Goal: Task Accomplishment & Management: Use online tool/utility

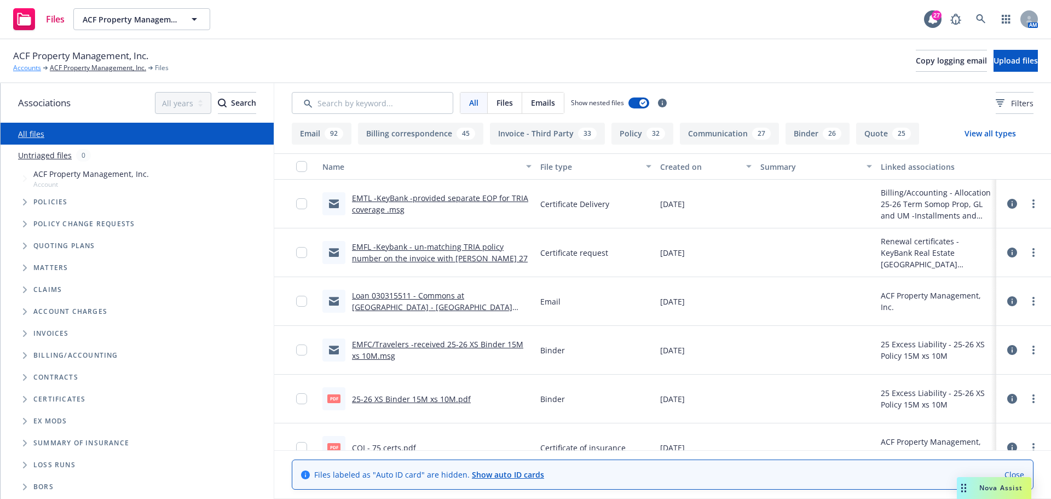
click at [21, 66] on link "Accounts" at bounding box center [27, 68] width 28 height 10
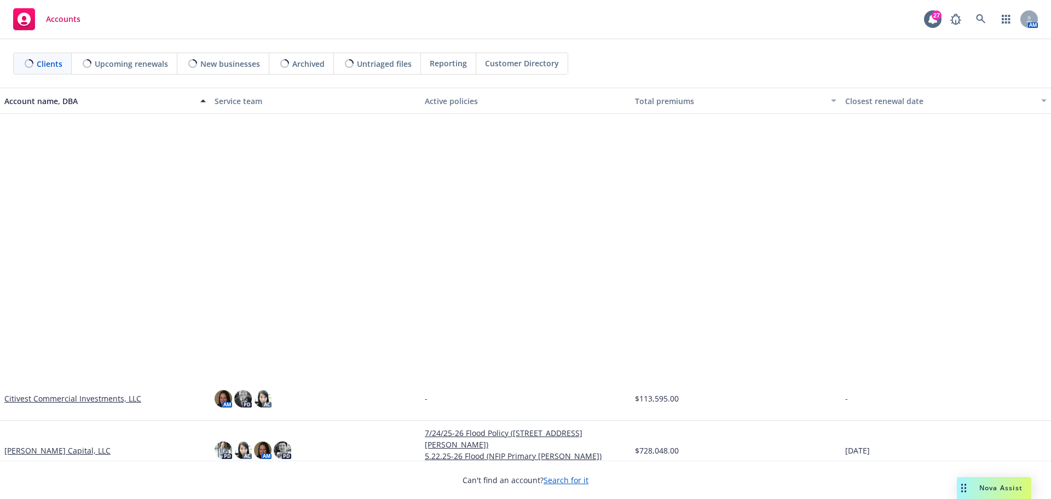
scroll to position [328, 0]
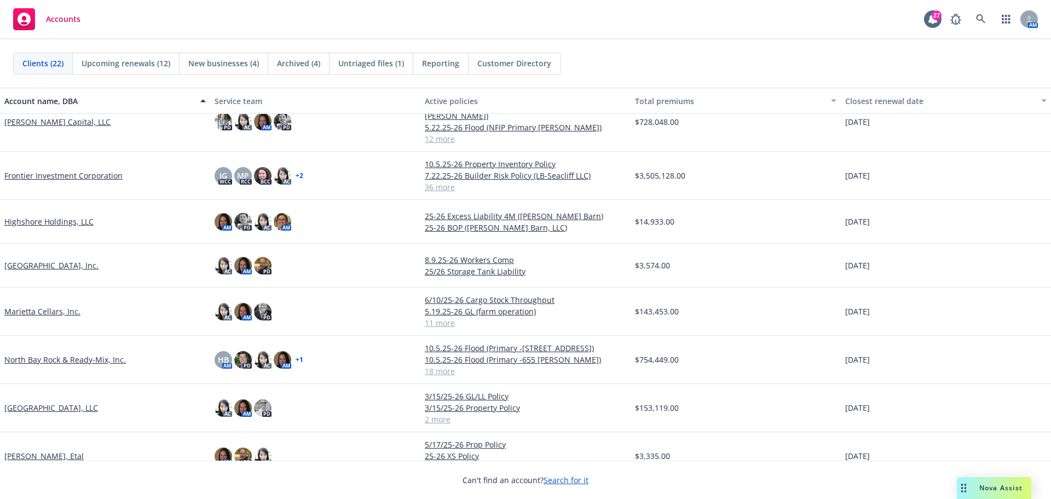
click at [77, 170] on link "Frontier Investment Corporation" at bounding box center [63, 175] width 118 height 11
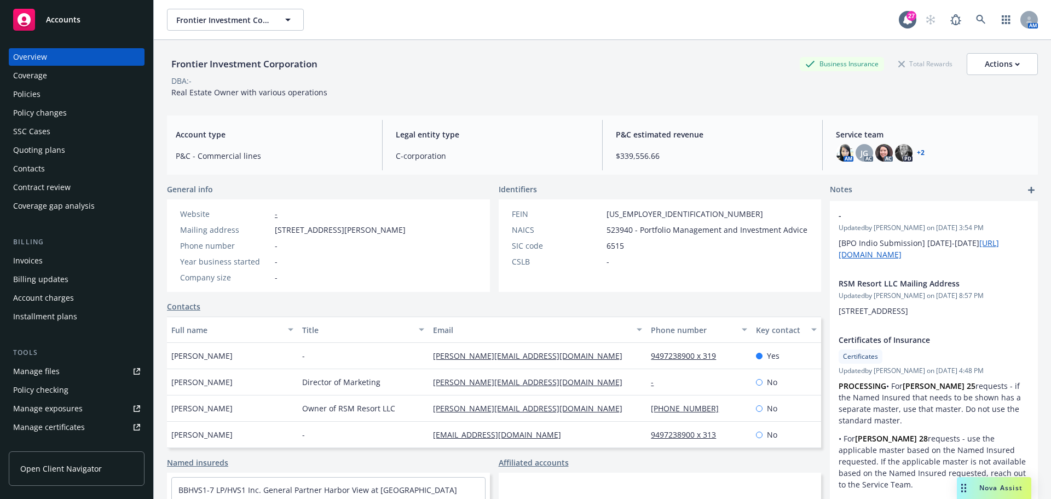
click at [91, 91] on div "Policies" at bounding box center [76, 94] width 127 height 18
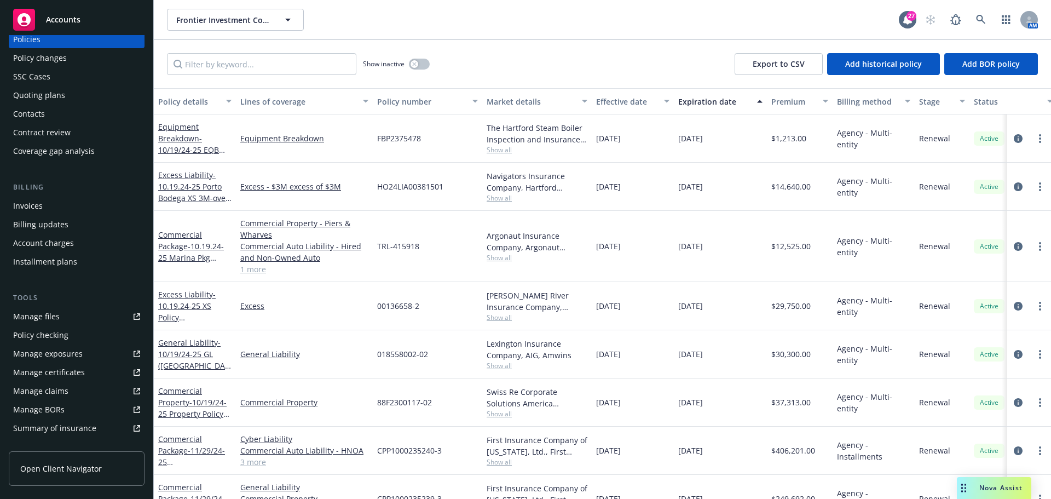
scroll to position [109, 0]
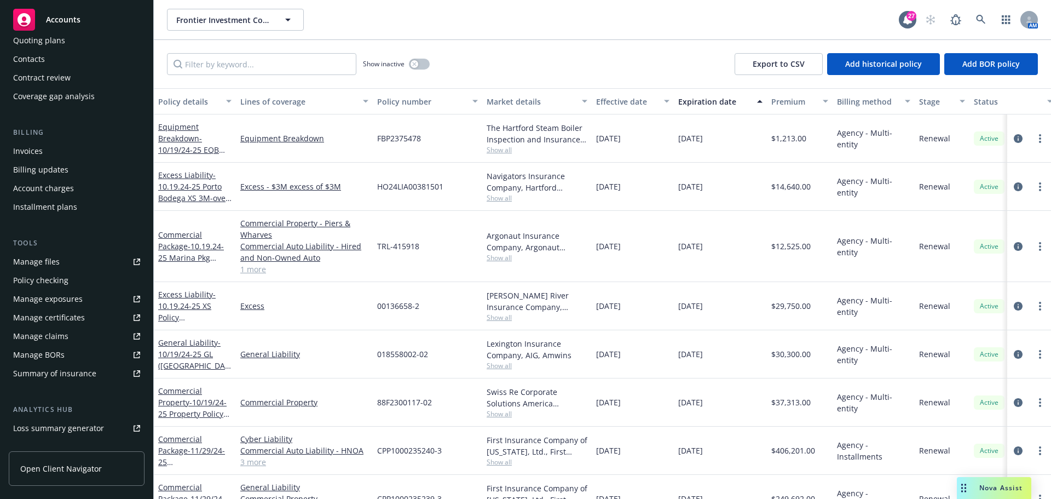
click at [91, 372] on div "Summary of insurance" at bounding box center [54, 373] width 83 height 18
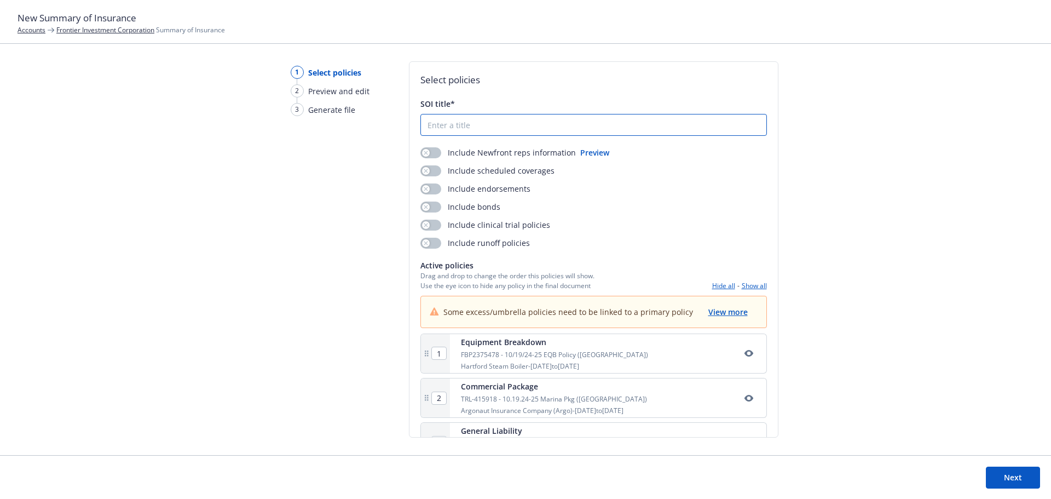
click at [491, 121] on input "SOI title*" at bounding box center [593, 124] width 345 height 21
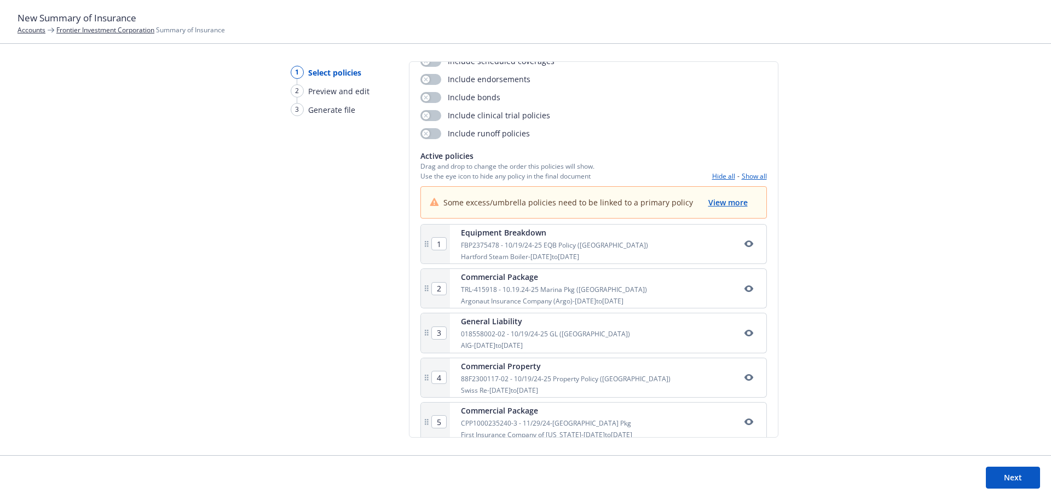
scroll to position [55, 0]
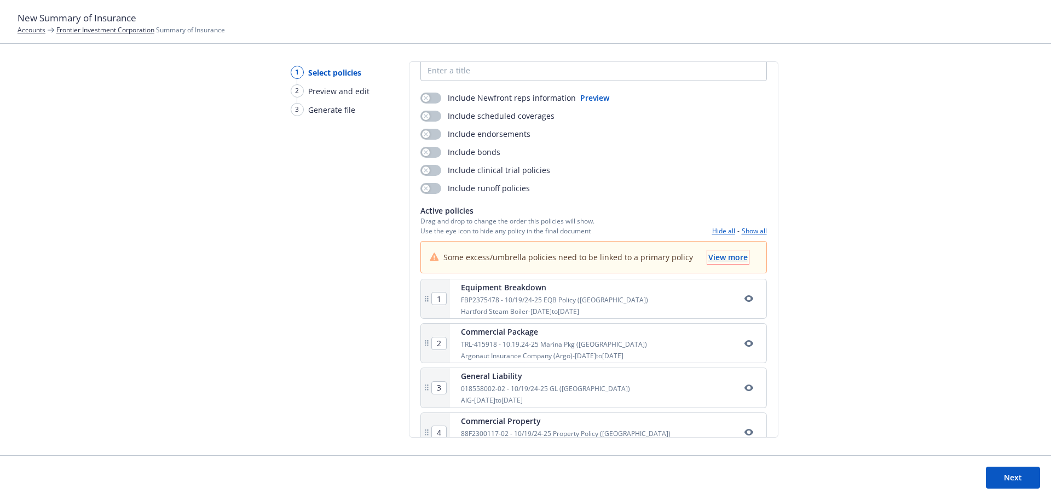
click at [723, 253] on span "View more" at bounding box center [727, 257] width 39 height 10
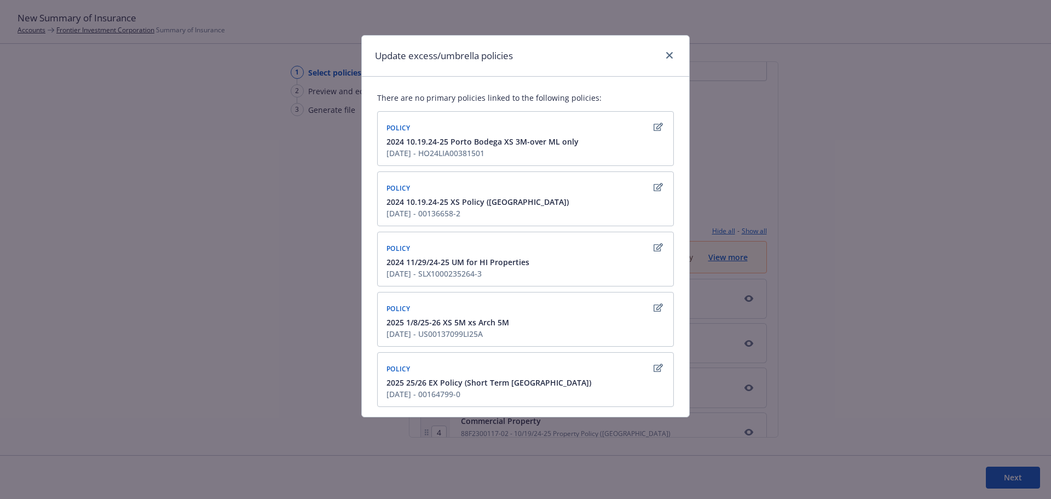
click at [653, 125] on icon "button" at bounding box center [657, 127] width 9 height 8
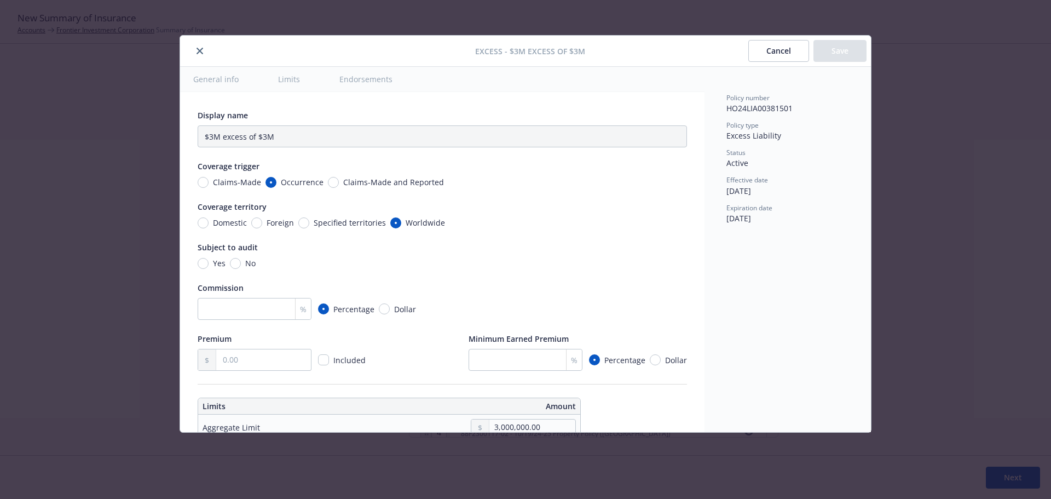
scroll to position [305, 0]
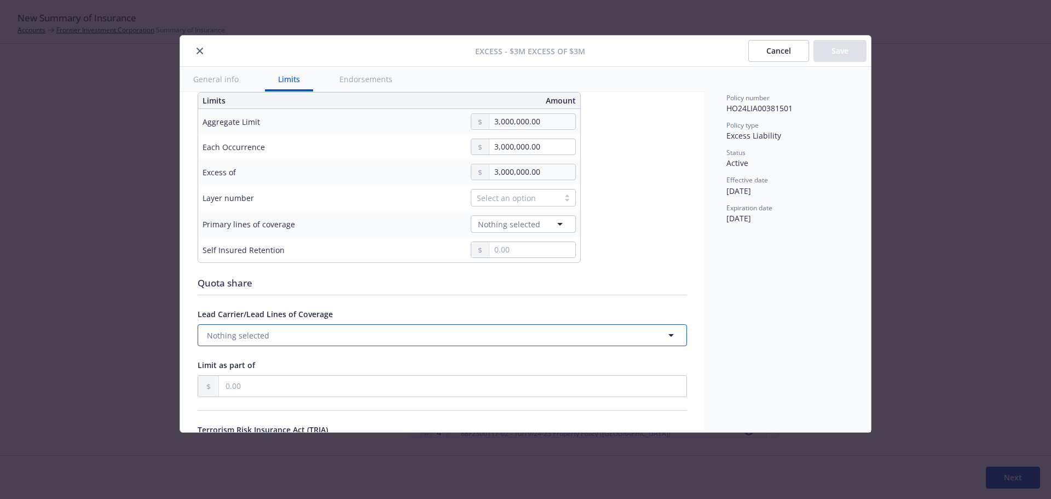
click at [314, 337] on button "Nothing selected" at bounding box center [442, 335] width 489 height 22
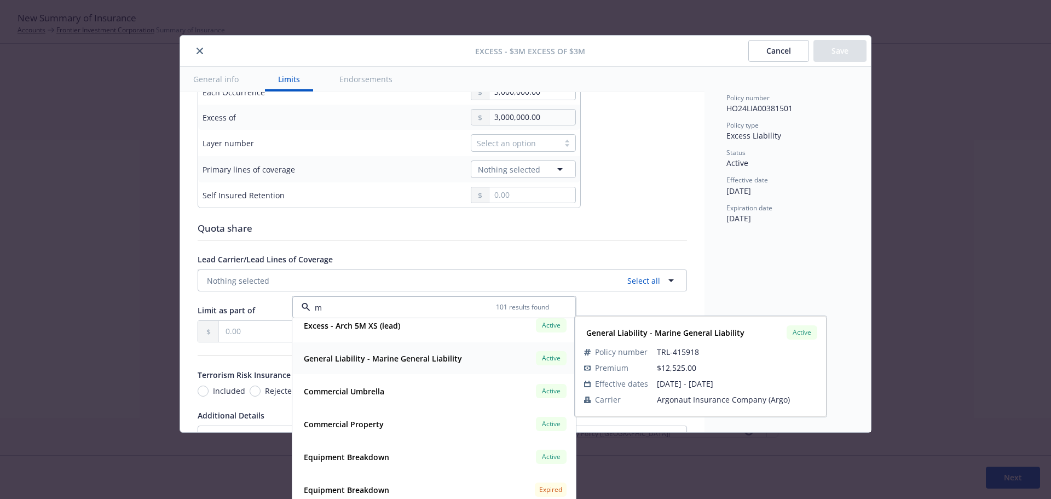
scroll to position [0, 0]
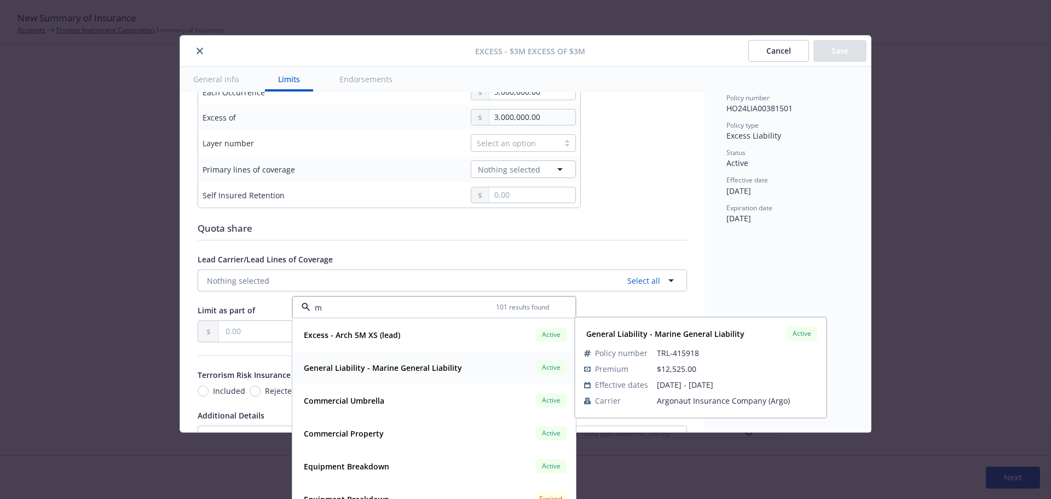
click at [390, 372] on strong "General Liability - Marine General Liability" at bounding box center [383, 367] width 158 height 10
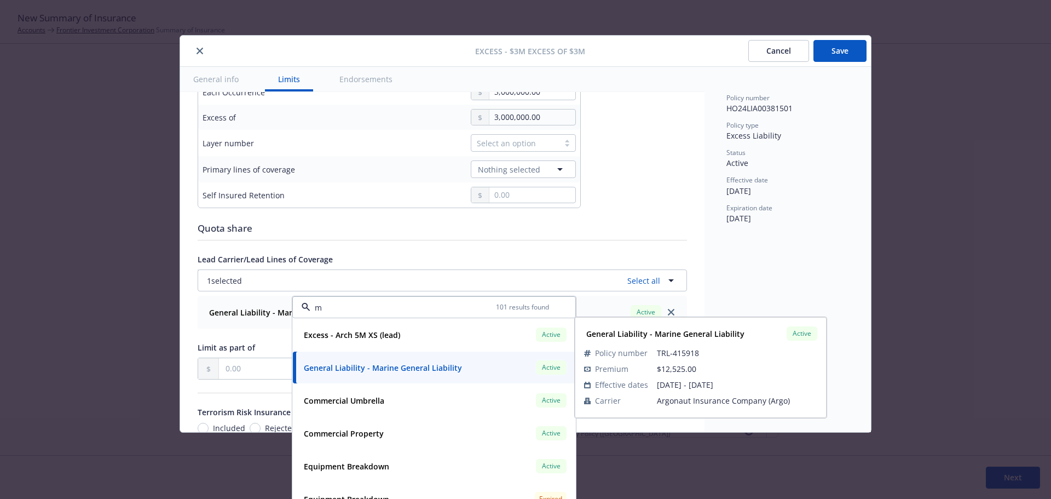
type textarea "x"
type input "General Liability $3M excess of $3M"
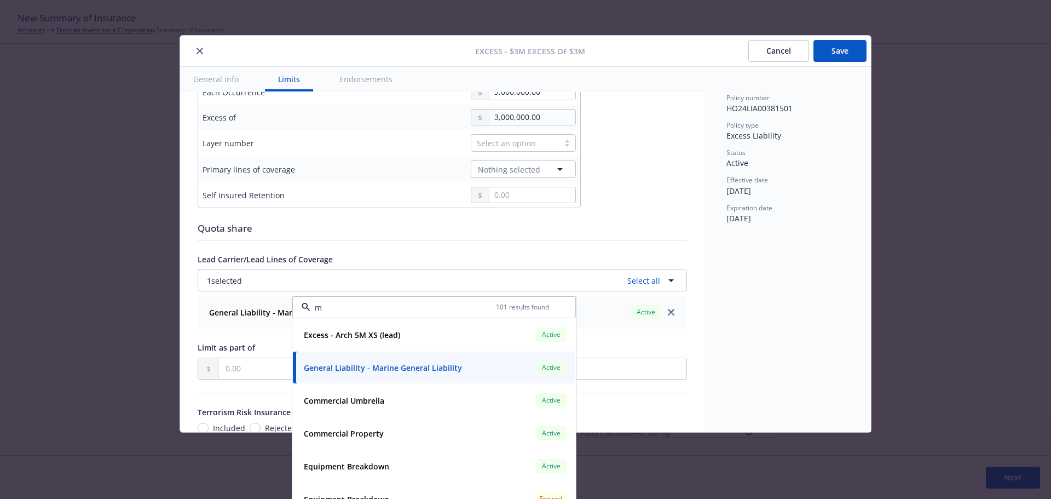
click at [783, 301] on div "Policy number HO24LIA00381501 Policy type Excess Liability Status Active Effect…" at bounding box center [787, 249] width 166 height 365
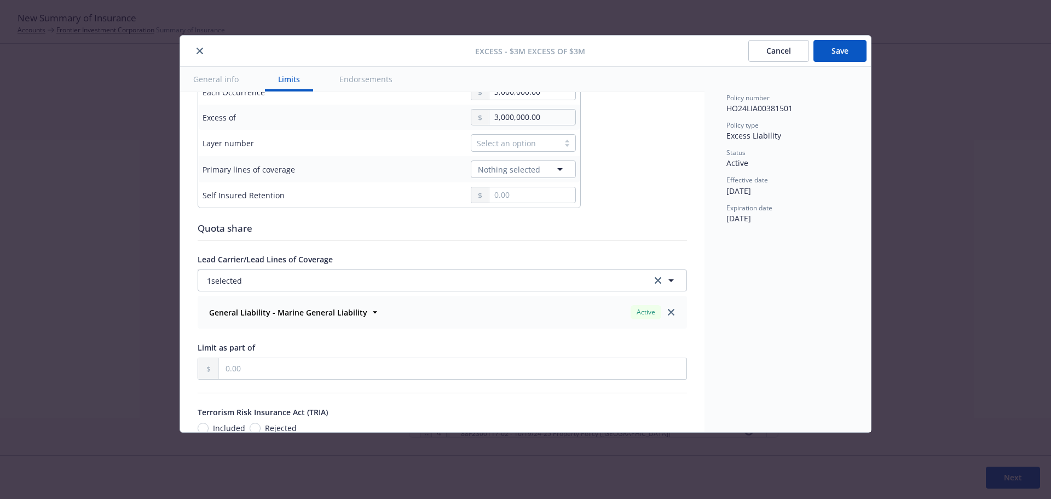
click at [861, 52] on button "Save" at bounding box center [839, 51] width 53 height 22
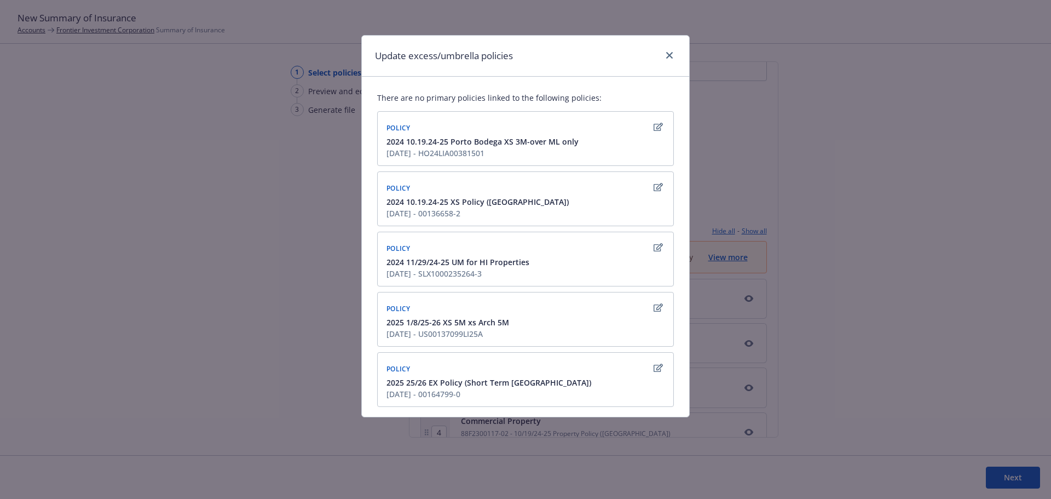
click at [653, 188] on icon "button" at bounding box center [657, 187] width 9 height 8
type textarea "x"
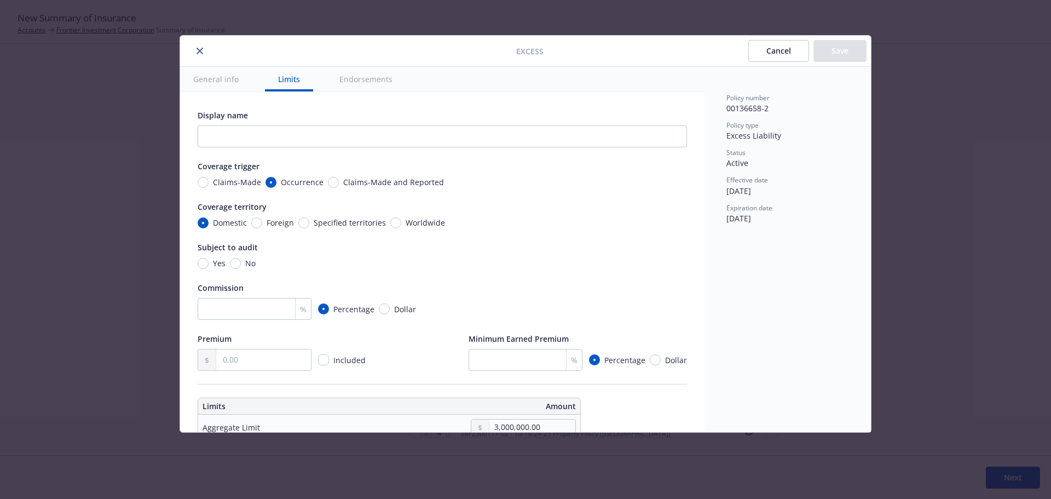
scroll to position [305, 0]
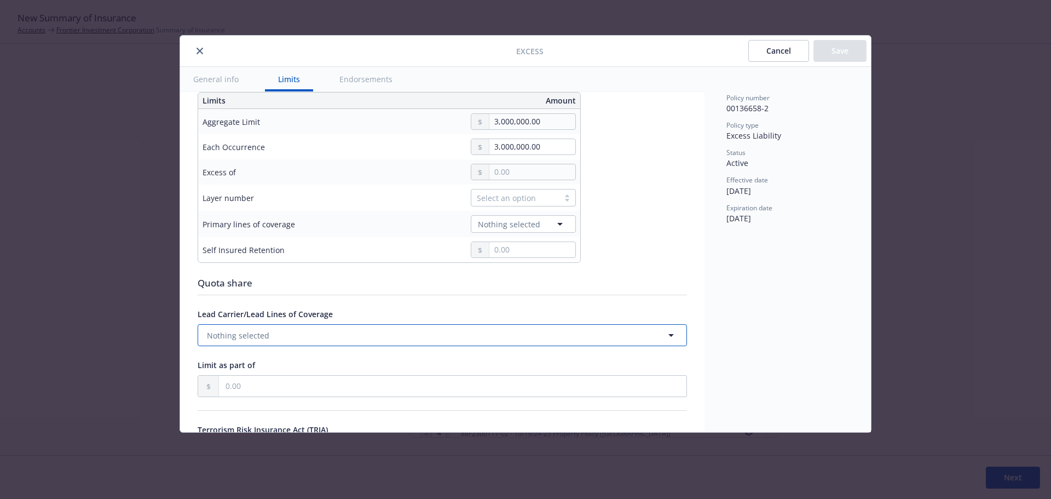
click at [407, 330] on button "Nothing selected" at bounding box center [442, 335] width 489 height 22
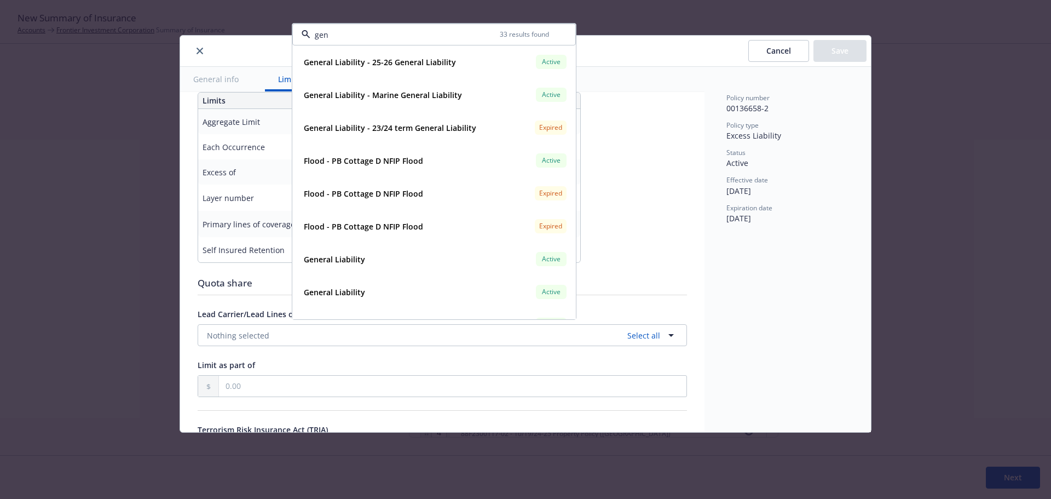
type input "gene"
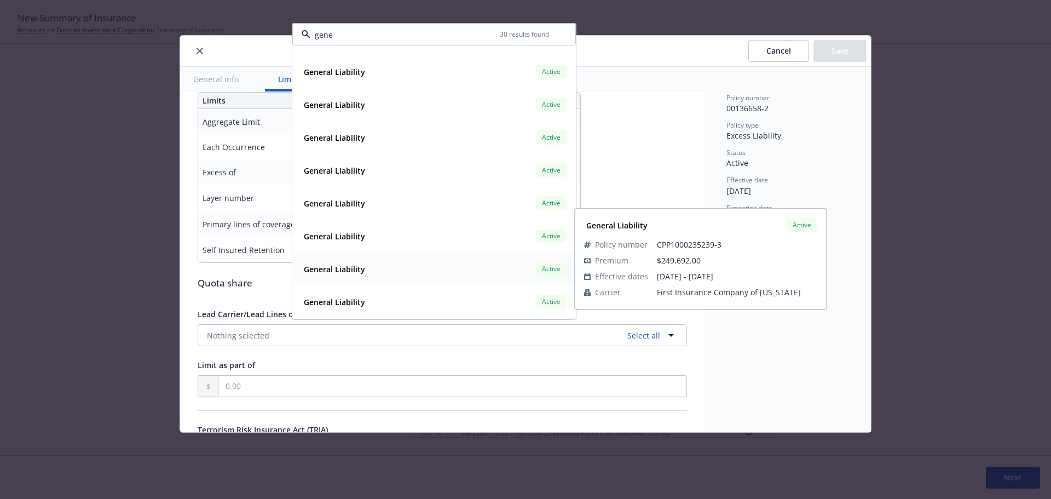
scroll to position [164, 0]
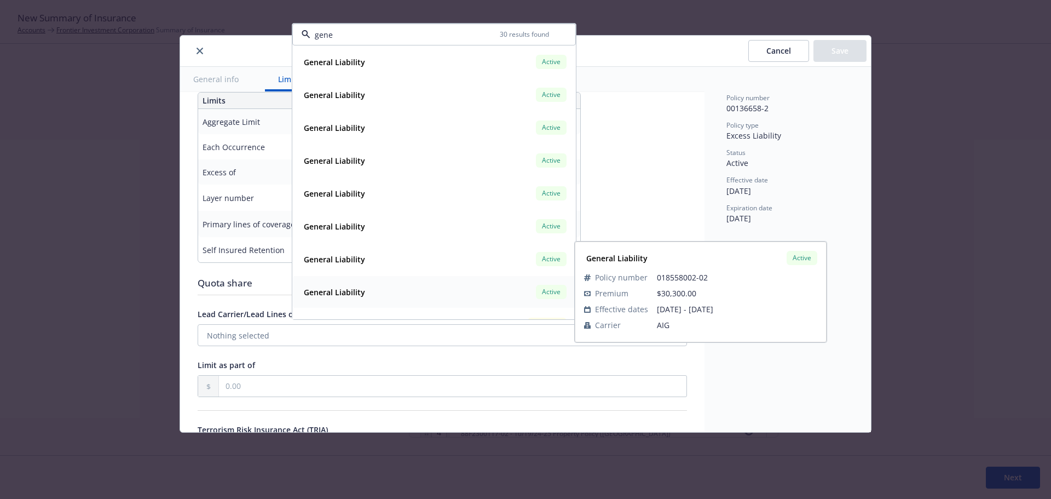
click at [400, 287] on div "General Liability Active" at bounding box center [433, 291] width 269 height 19
type textarea "x"
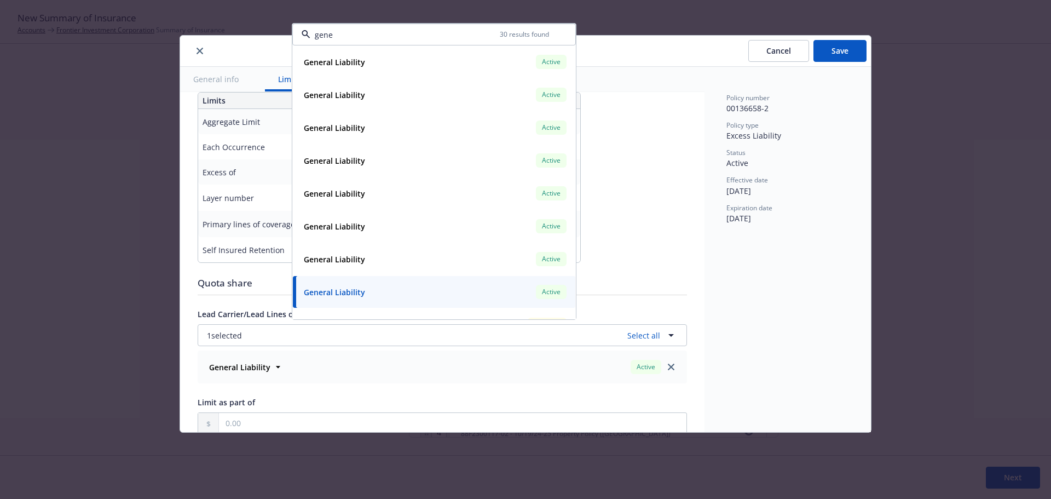
type input "gene"
click at [771, 341] on div "Policy number 00136658-2 Policy type Excess Liability Status Active Effective d…" at bounding box center [787, 249] width 166 height 365
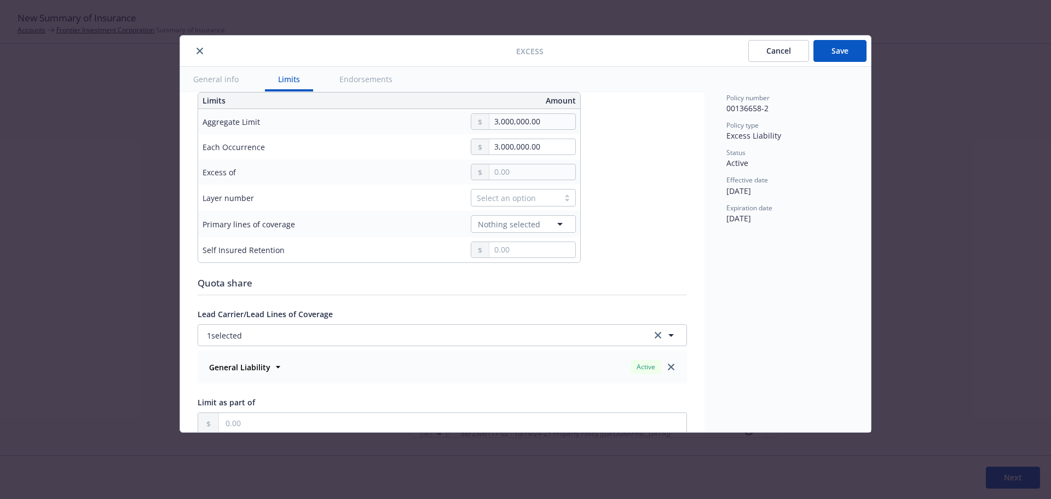
click at [841, 49] on button "Save" at bounding box center [839, 51] width 53 height 22
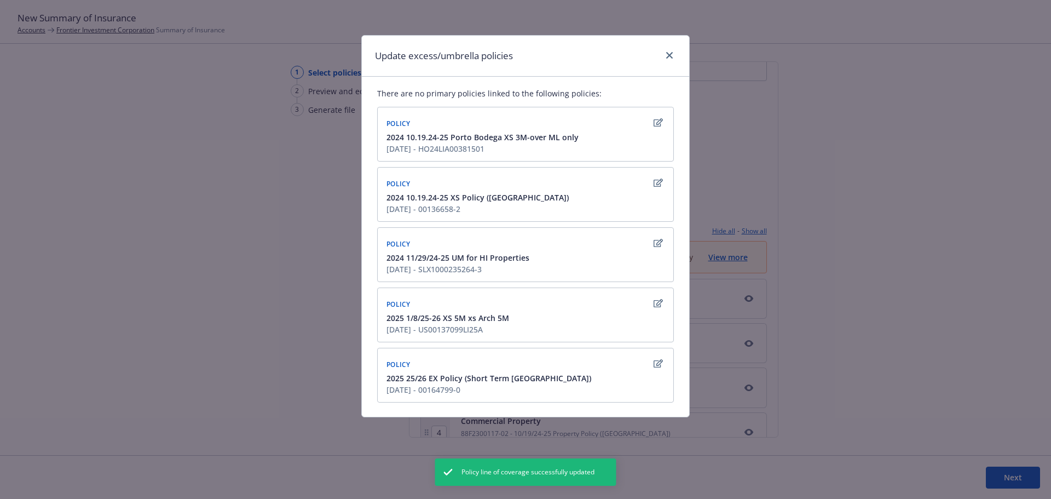
scroll to position [5, 0]
click at [653, 245] on icon "button" at bounding box center [657, 241] width 9 height 9
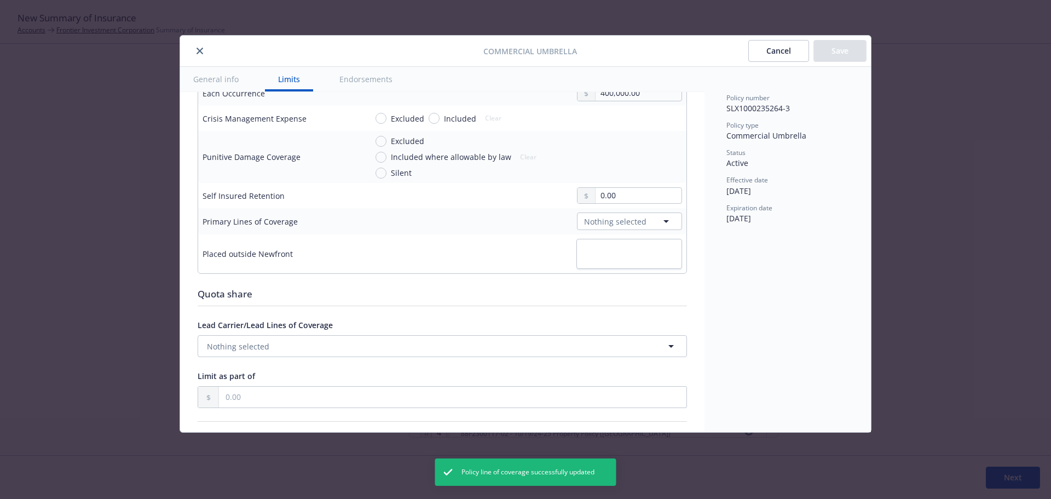
scroll to position [415, 0]
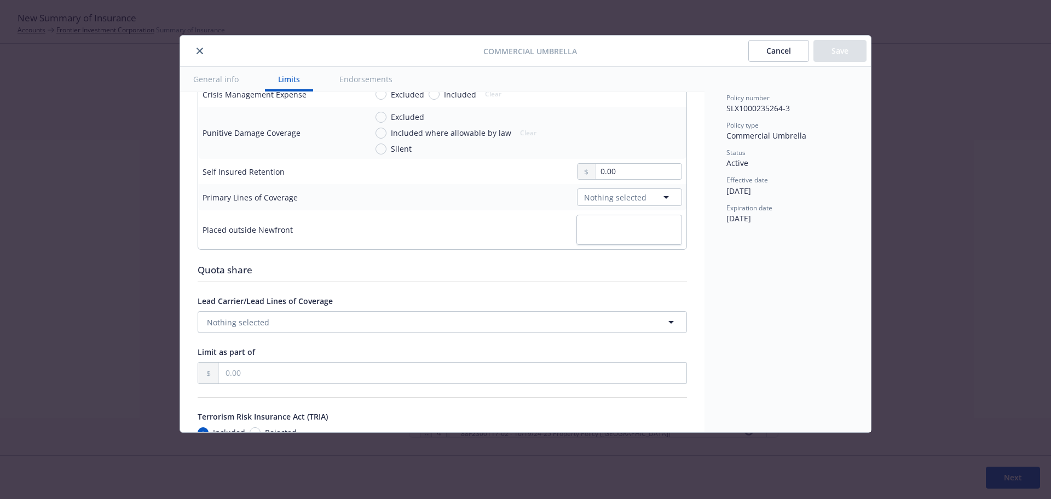
type textarea "x"
click at [380, 317] on button "Nothing selected" at bounding box center [442, 322] width 489 height 22
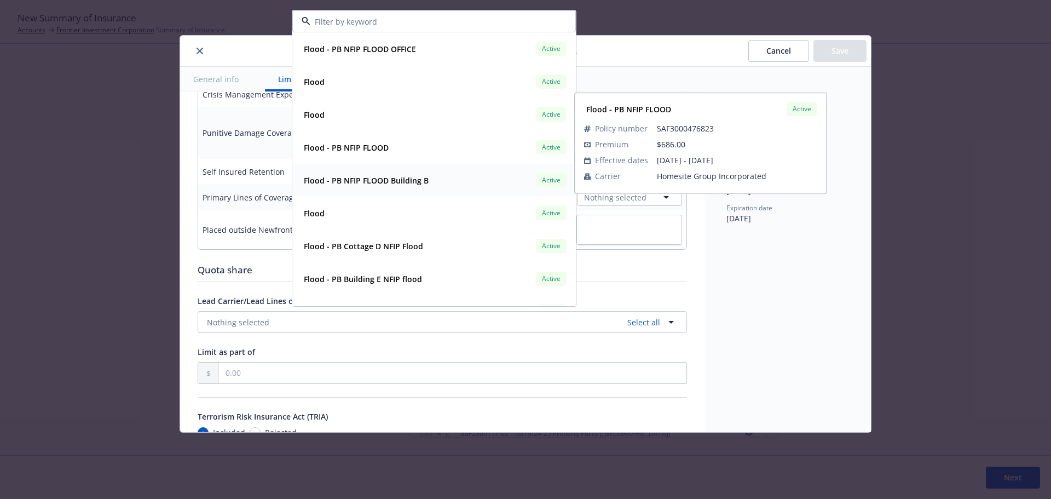
scroll to position [0, 0]
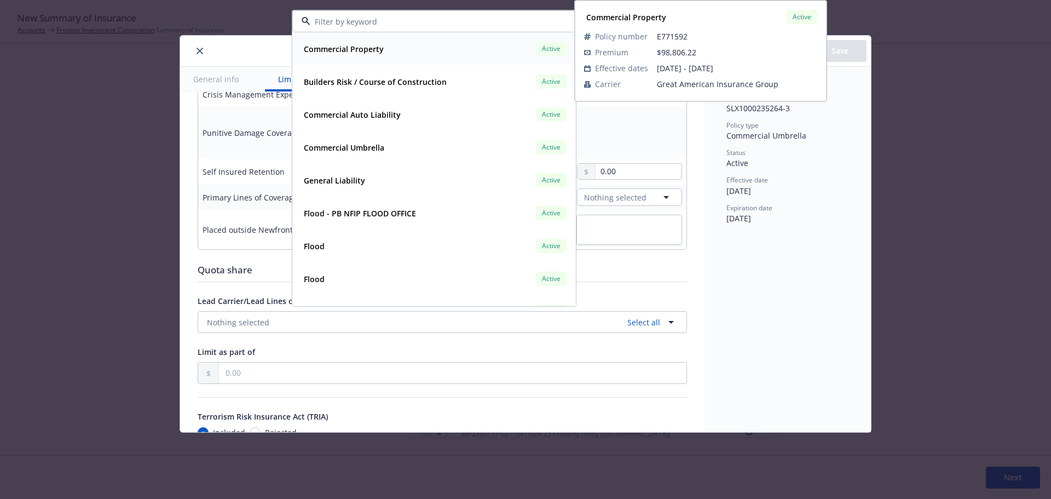
click at [397, 24] on input at bounding box center [431, 21] width 243 height 11
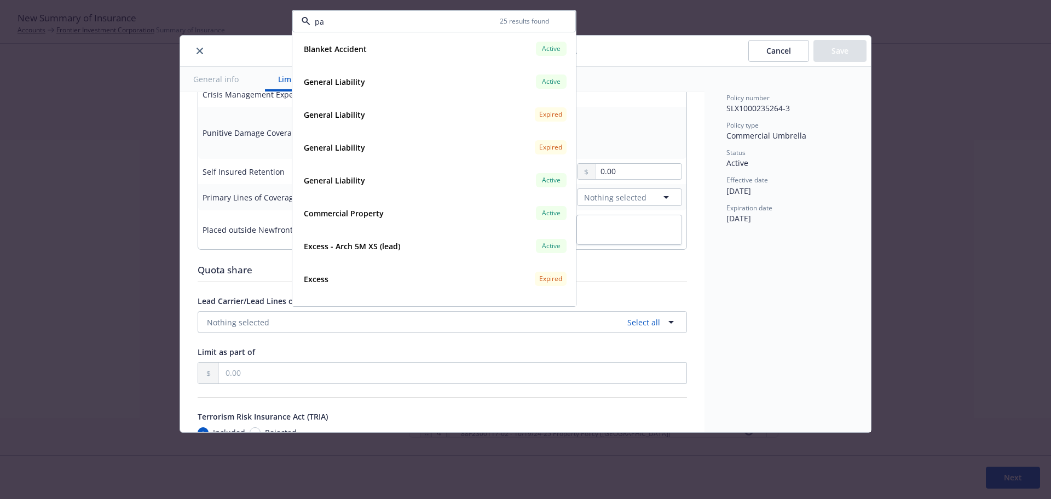
type input "p"
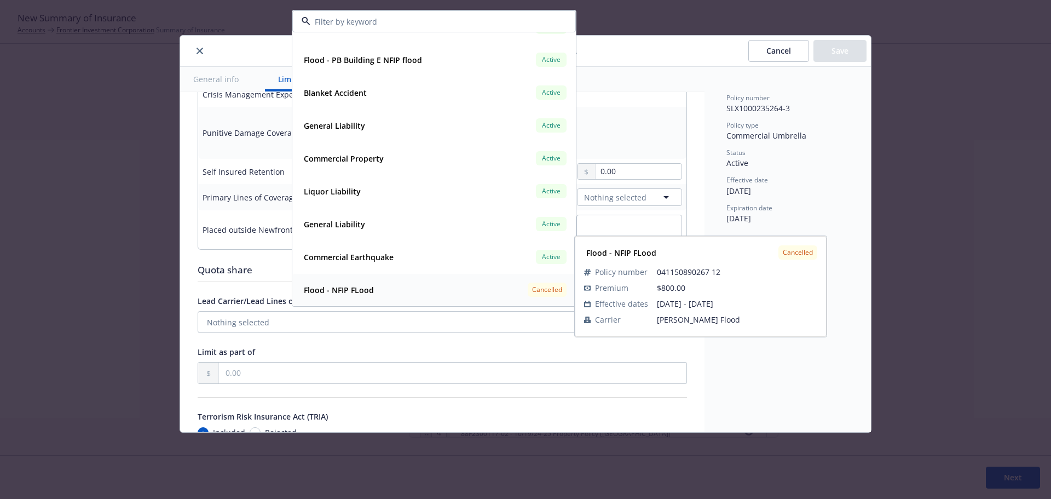
scroll to position [438, 0]
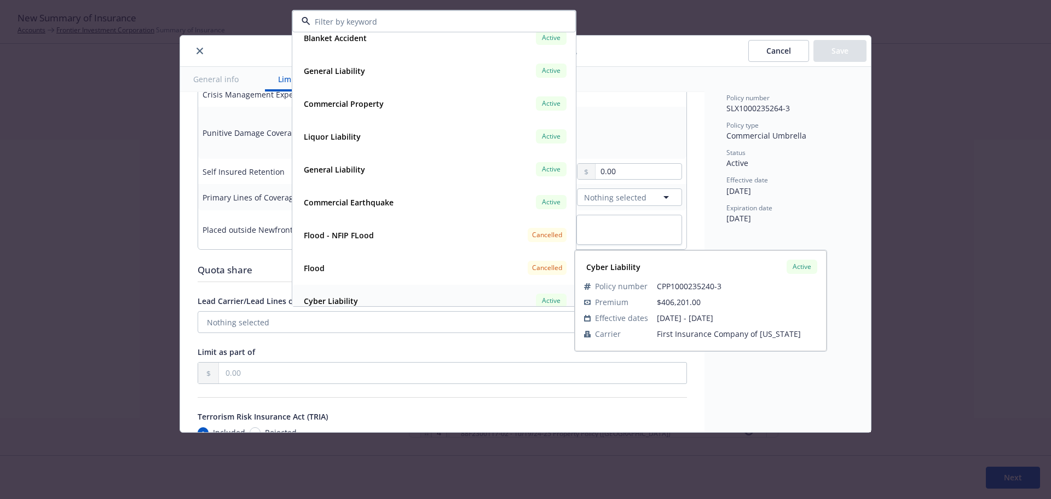
click at [432, 295] on div "Cyber Liability Active" at bounding box center [433, 300] width 269 height 19
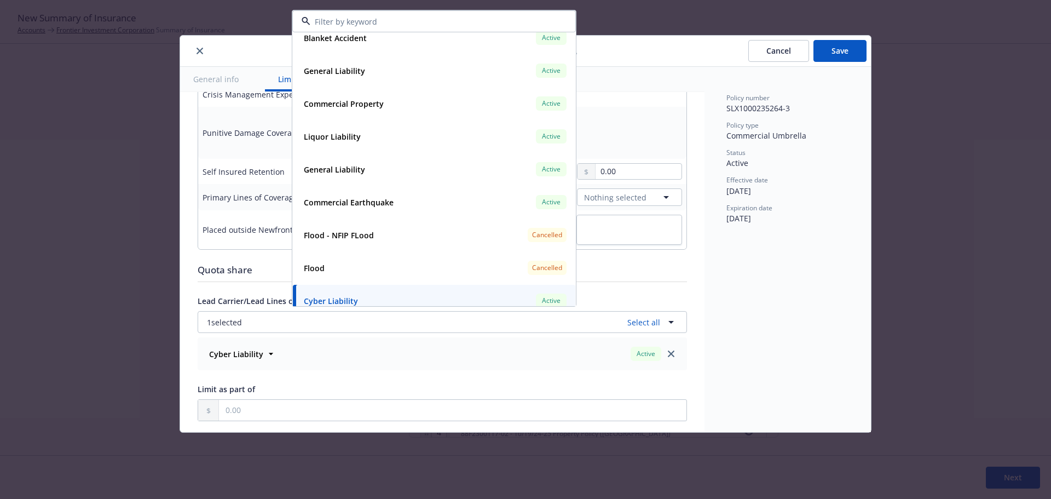
click at [763, 376] on div "Policy number SLX1000235264-3 Policy type Commercial Umbrella Status Active Eff…" at bounding box center [787, 249] width 166 height 365
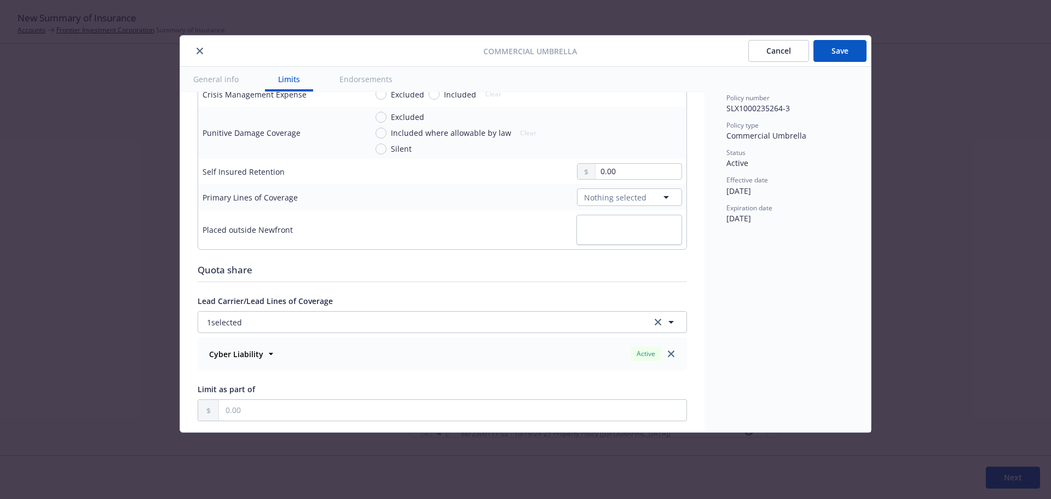
click at [828, 49] on button "Save" at bounding box center [839, 51] width 53 height 22
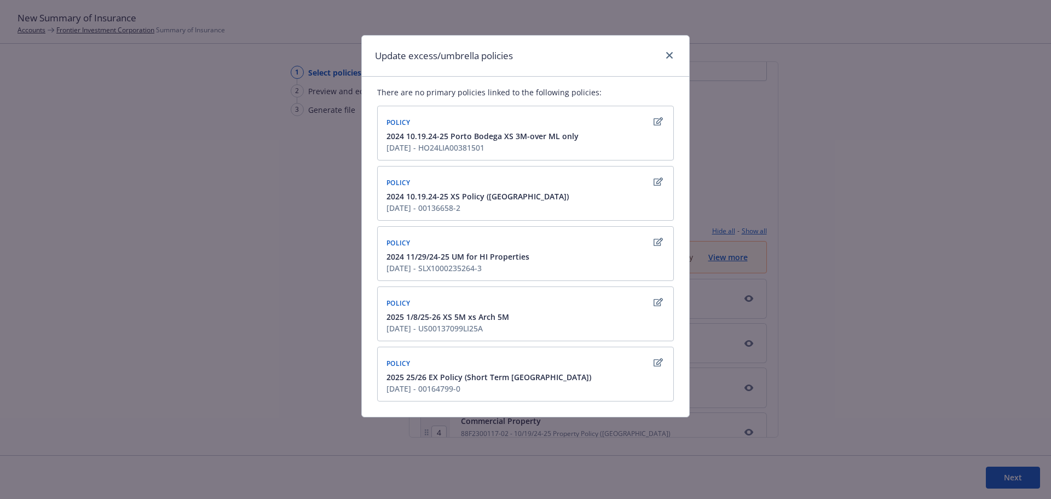
click at [653, 300] on icon "button" at bounding box center [657, 302] width 9 height 8
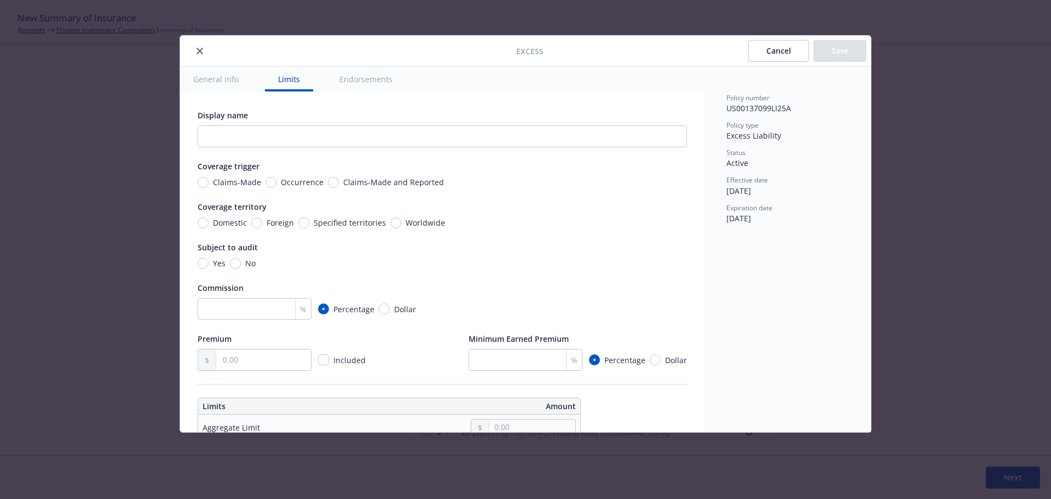
scroll to position [305, 0]
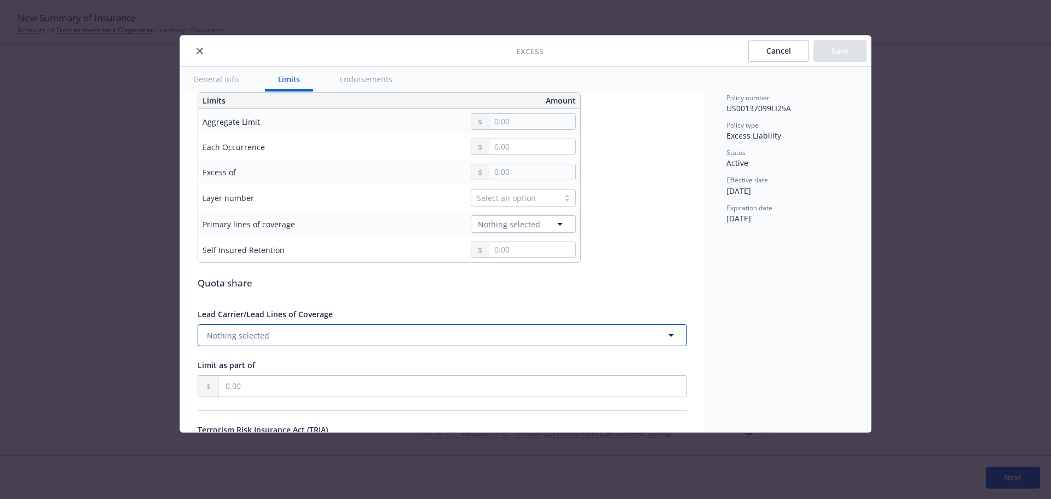
click at [486, 339] on button "Nothing selected" at bounding box center [442, 335] width 489 height 22
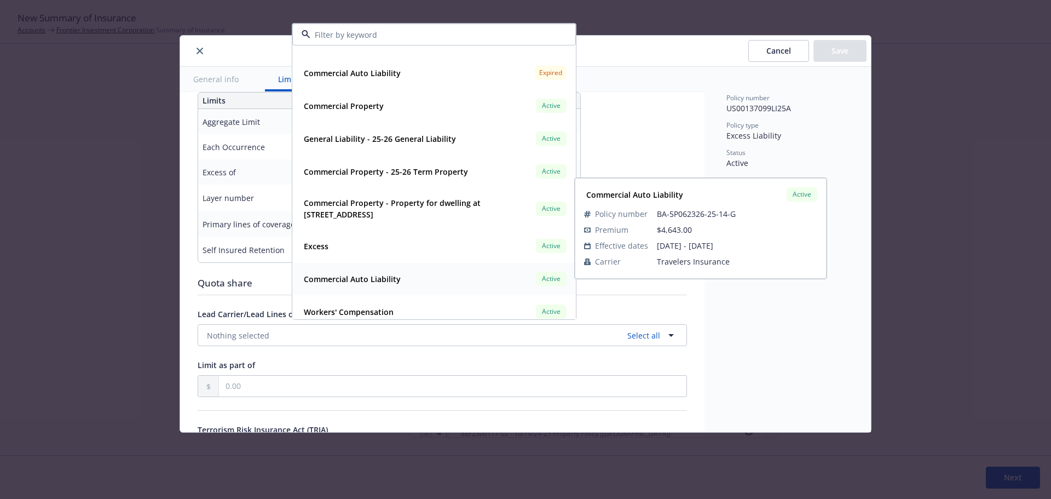
scroll to position [766, 0]
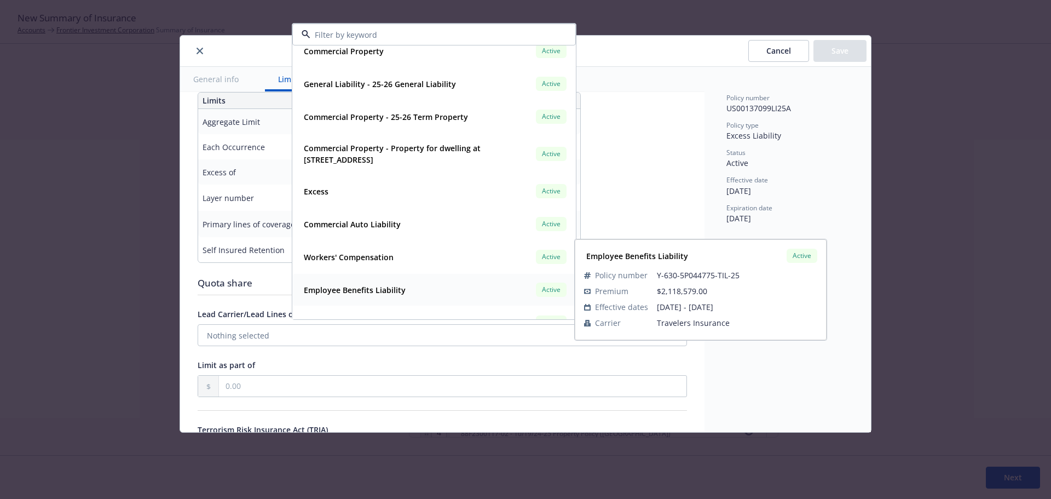
click at [420, 299] on div "Employee Benefits Liability Active Policy number Y-630-5P044775-TIL-25 Premium …" at bounding box center [434, 290] width 282 height 32
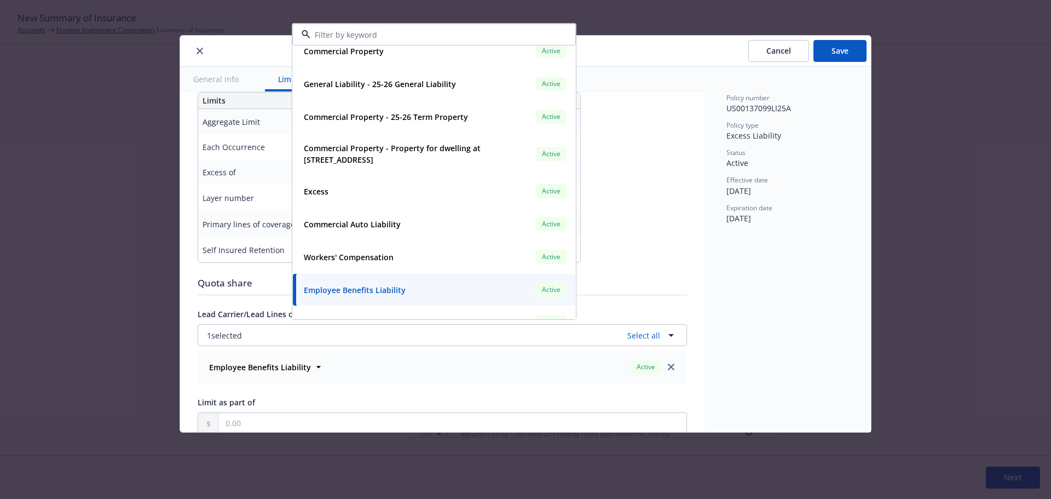
click at [821, 366] on div "Policy number US00137099LI25A Policy type Excess Liability Status Active Effect…" at bounding box center [787, 249] width 166 height 365
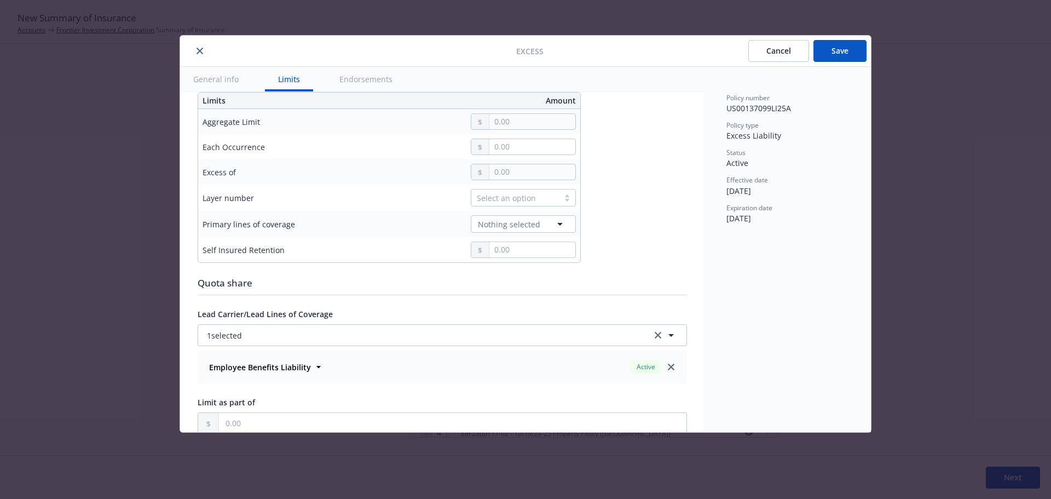
click at [838, 56] on button "Save" at bounding box center [839, 51] width 53 height 22
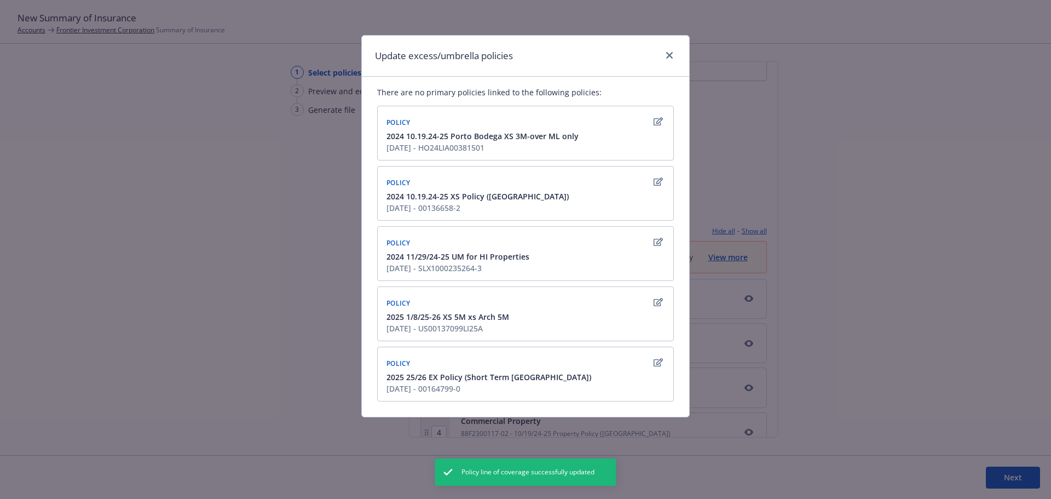
click at [653, 360] on icon "button" at bounding box center [657, 362] width 9 height 9
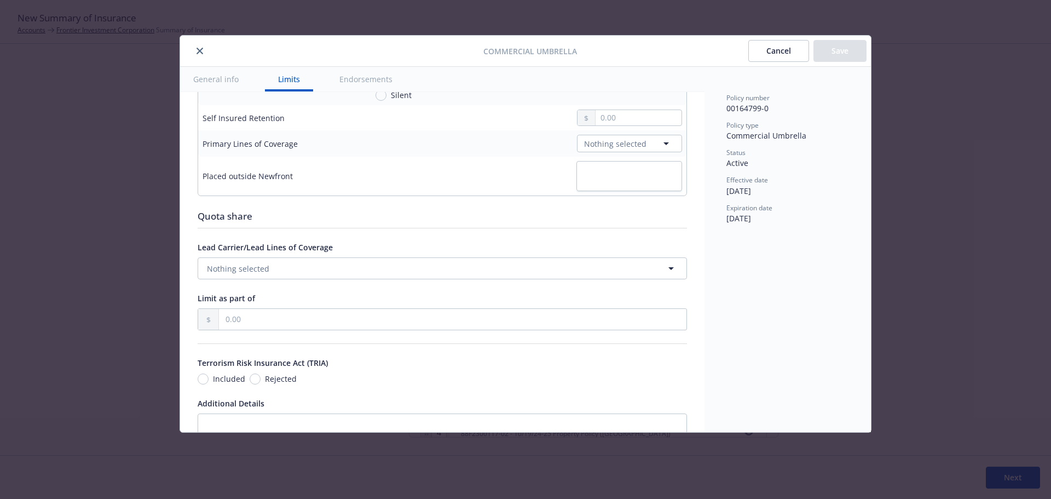
scroll to position [520, 0]
click at [608, 269] on button "Nothing selected" at bounding box center [442, 267] width 489 height 22
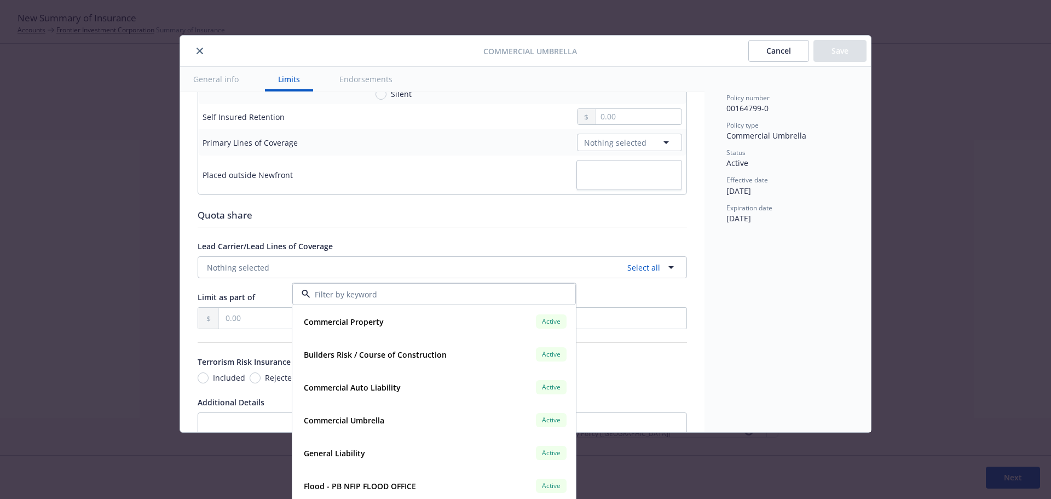
click at [750, 362] on div "Policy number 00164799-0 Policy type Commercial Umbrella Status Active Effectiv…" at bounding box center [787, 249] width 166 height 365
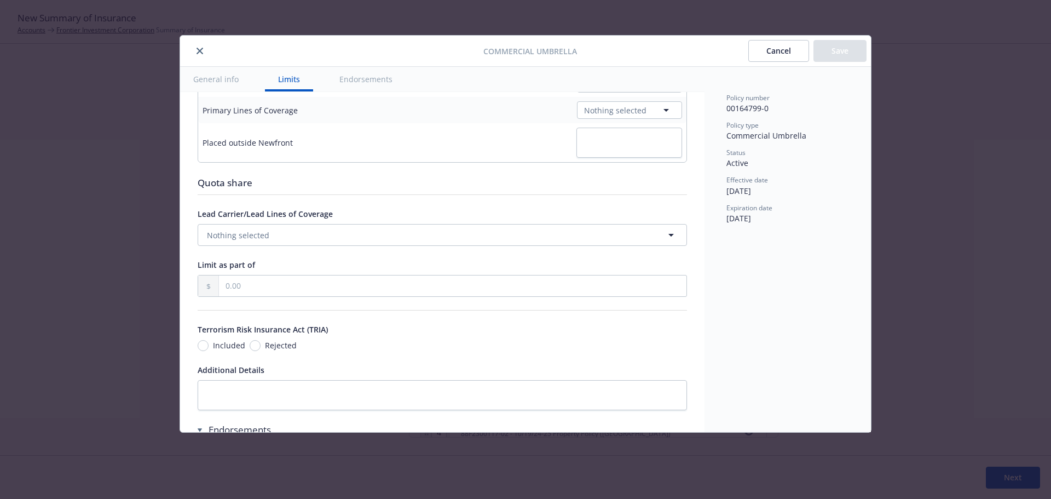
scroll to position [552, 0]
click at [541, 242] on button "Nothing selected" at bounding box center [442, 235] width 489 height 22
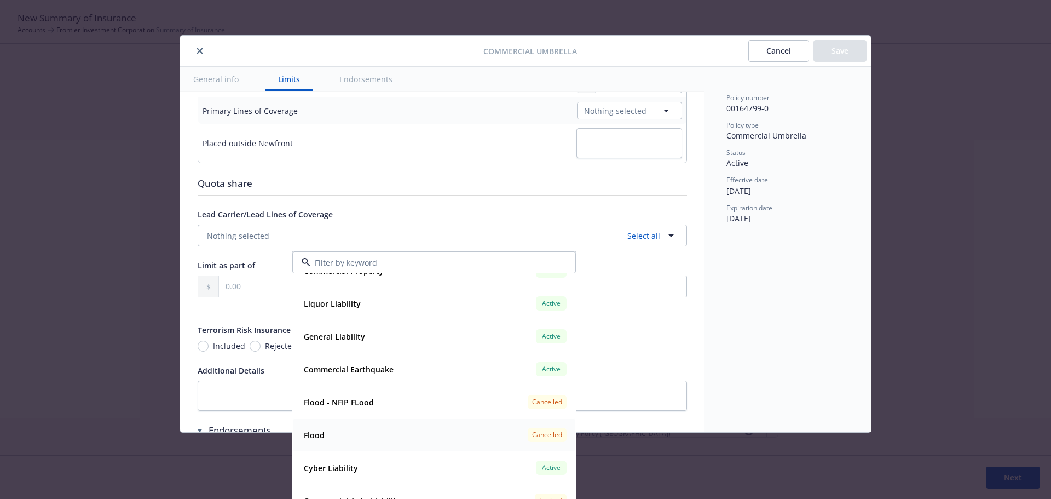
scroll to position [492, 0]
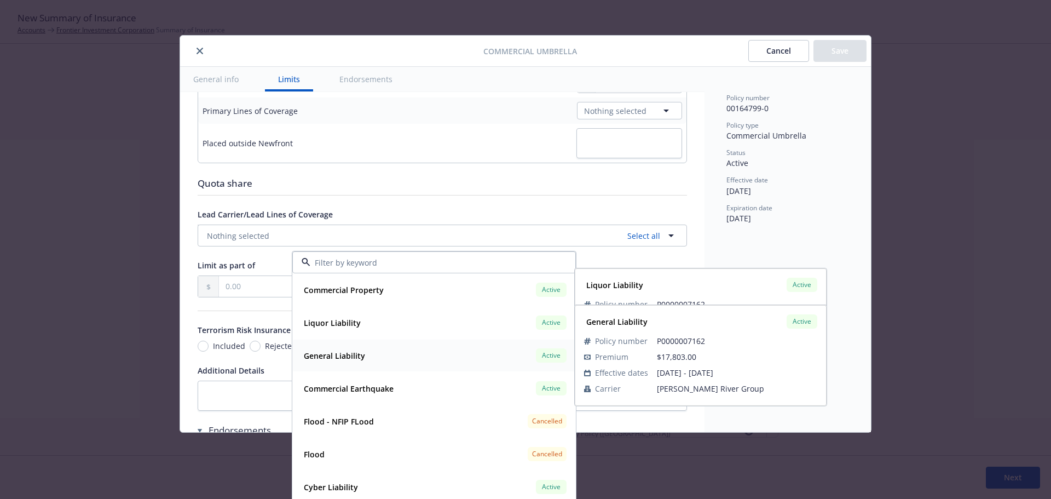
click at [421, 361] on div "General Liability Active" at bounding box center [433, 355] width 269 height 19
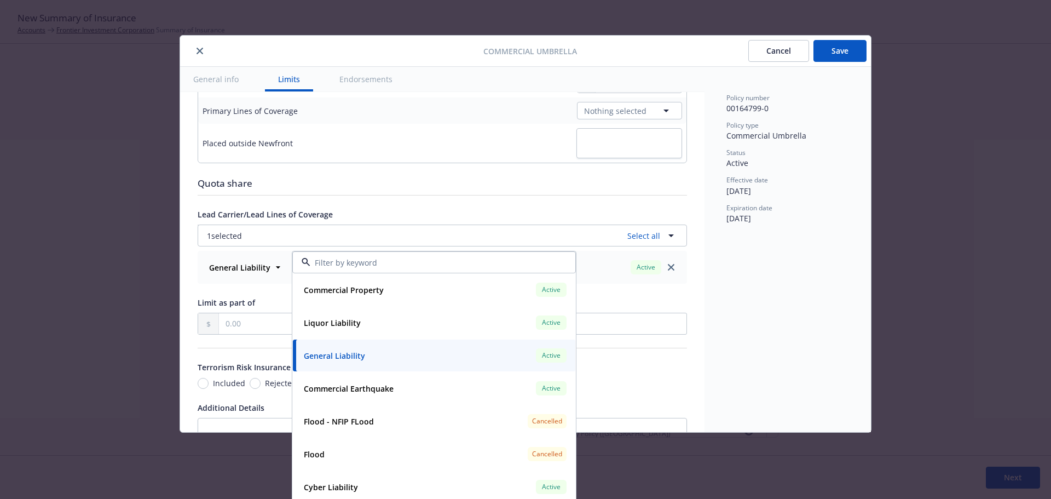
click at [844, 297] on div "Policy number 00164799-0 Policy type Commercial Umbrella Status Active Effectiv…" at bounding box center [787, 249] width 166 height 365
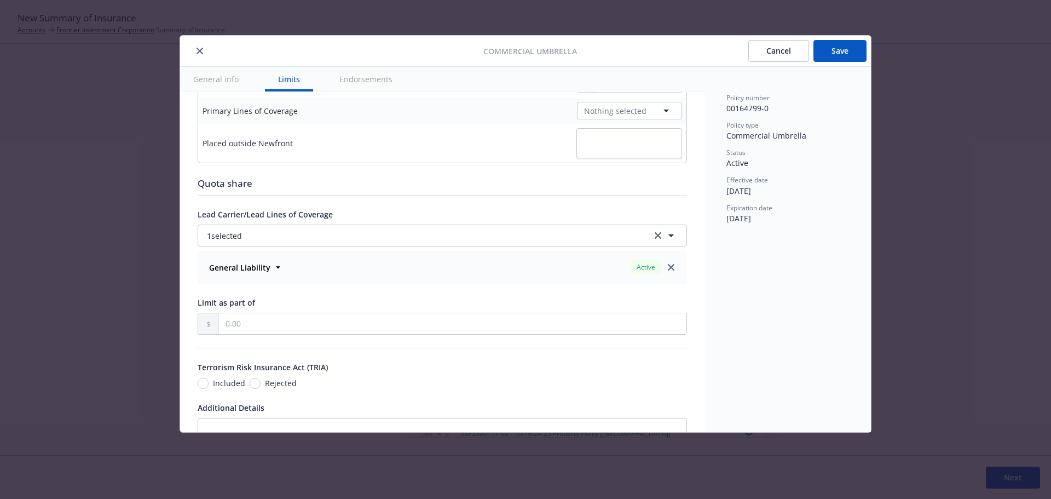
click at [847, 50] on button "Save" at bounding box center [839, 51] width 53 height 22
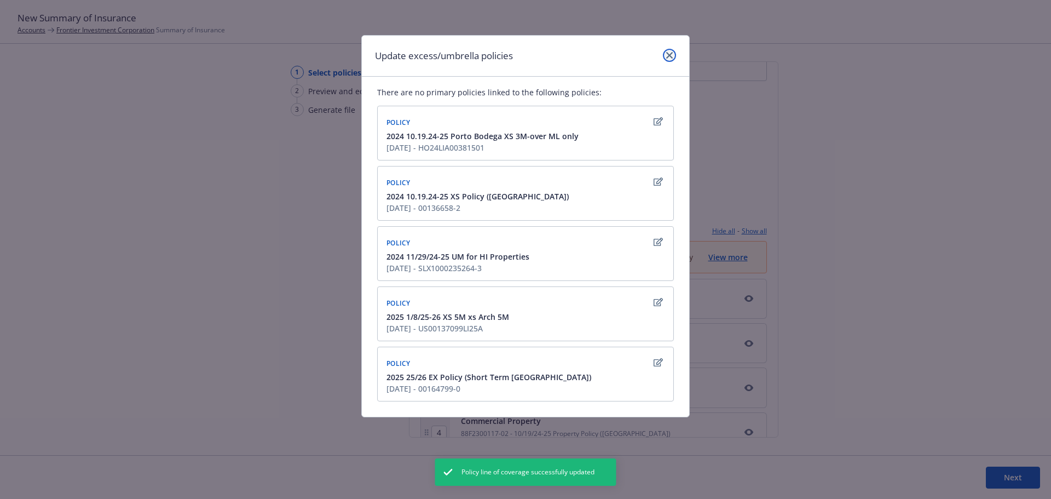
click at [673, 56] on link "close" at bounding box center [669, 55] width 13 height 13
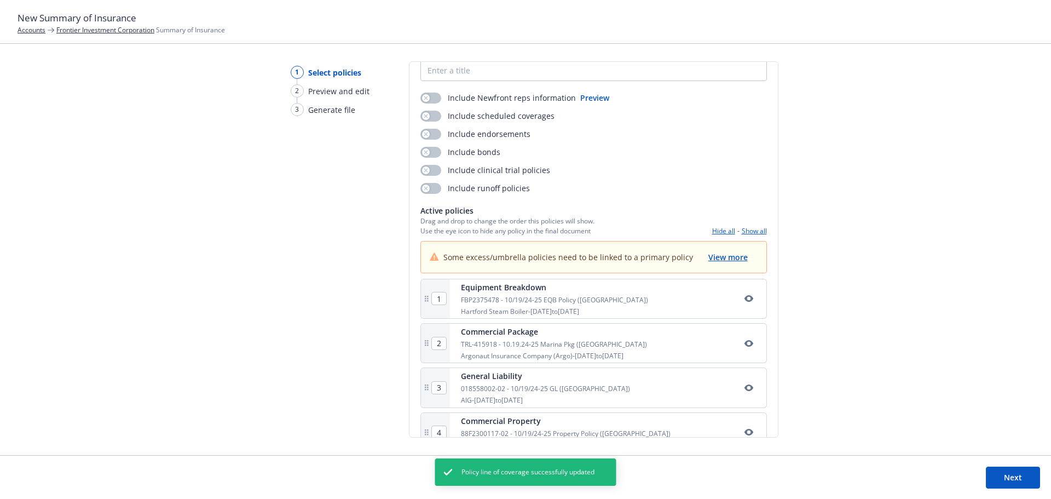
click at [816, 252] on div "1 Select policies 2 Preview and edit 3 Generate file Select policies SOI title*…" at bounding box center [525, 257] width 1051 height 393
click at [732, 260] on span "View more" at bounding box center [727, 257] width 39 height 10
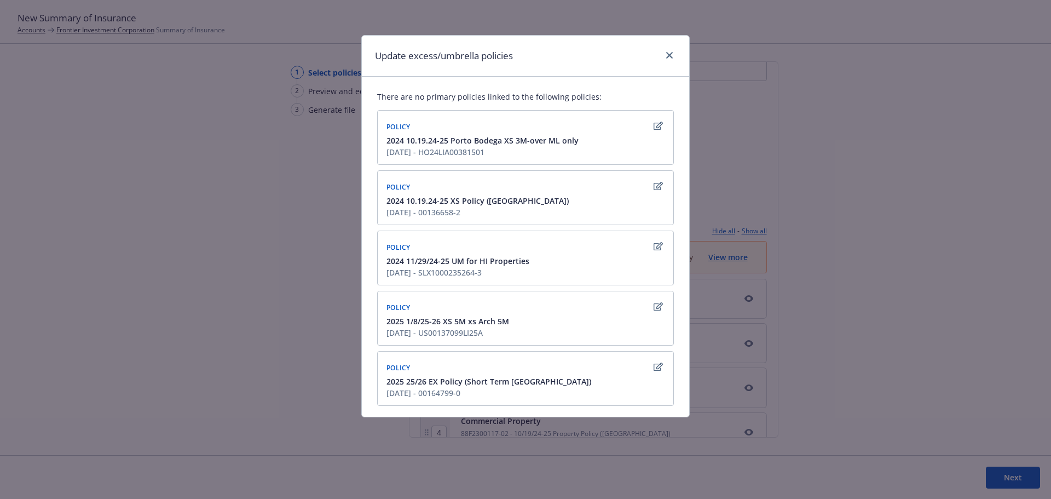
scroll to position [0, 0]
click at [405, 134] on div "Policy" at bounding box center [398, 127] width 28 height 16
click at [400, 124] on span "Policy" at bounding box center [398, 127] width 24 height 9
click at [653, 126] on icon "button" at bounding box center [657, 127] width 9 height 8
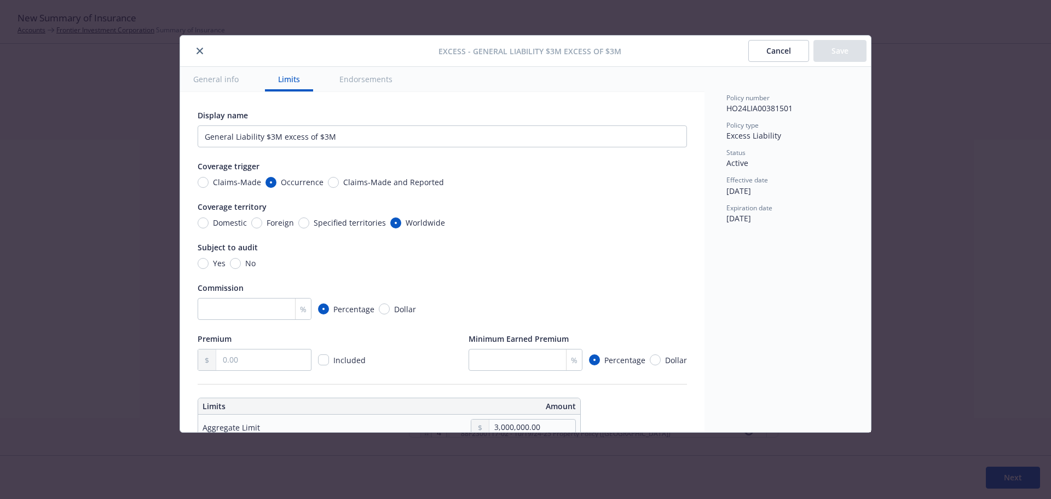
click at [200, 73] on button "General info" at bounding box center [216, 79] width 72 height 25
click at [203, 79] on button "General info" at bounding box center [216, 79] width 72 height 25
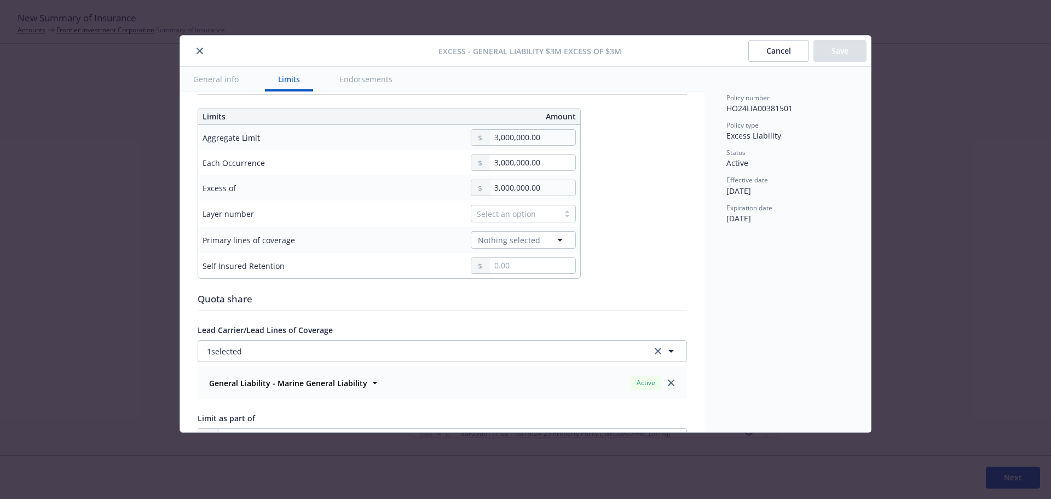
scroll to position [328, 0]
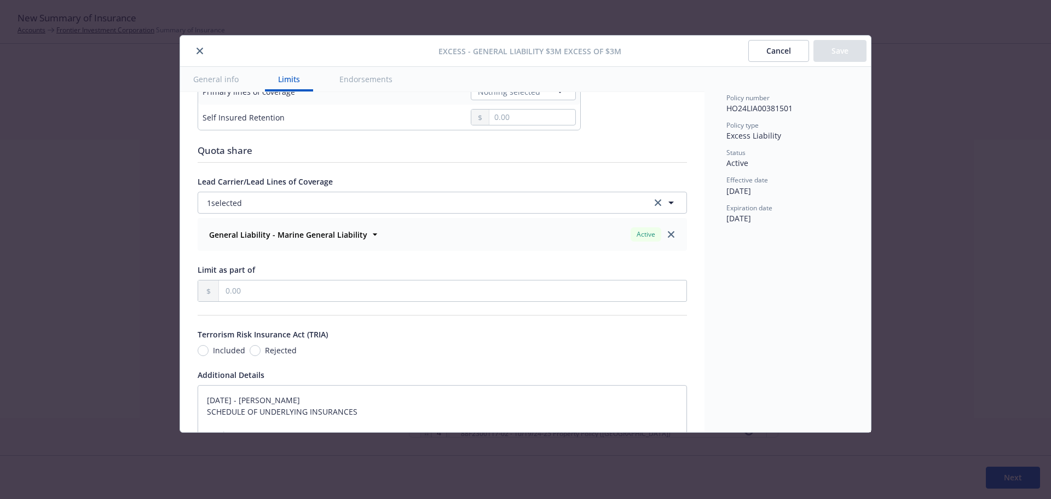
type textarea "x"
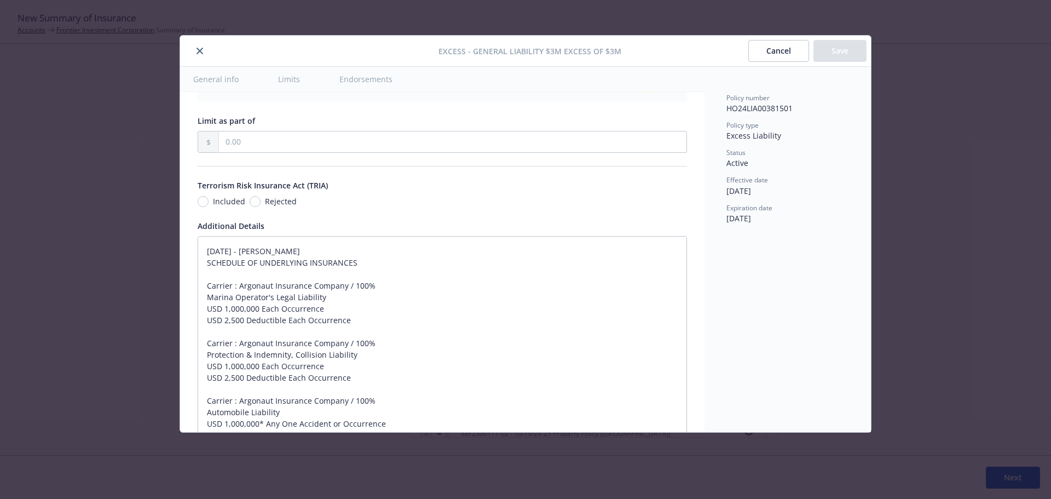
scroll to position [602, 0]
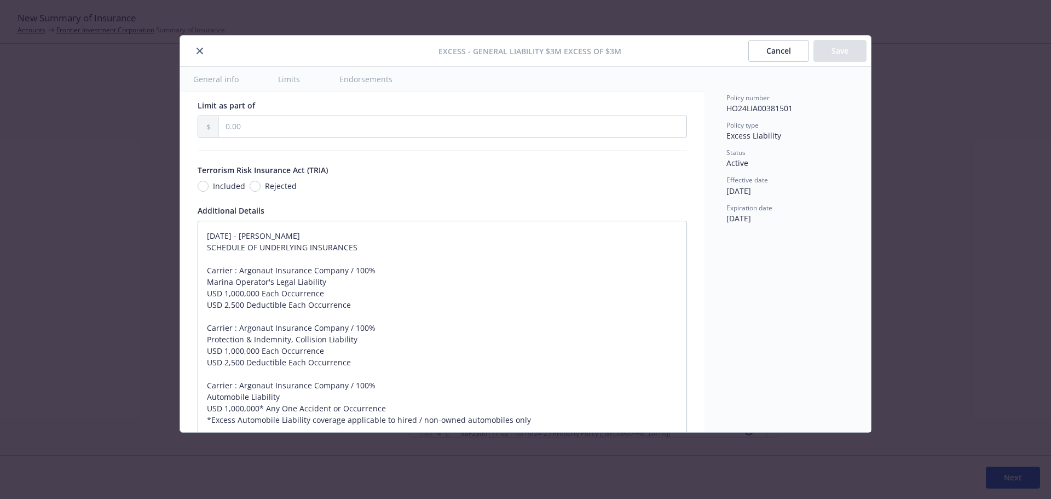
click at [778, 47] on button "Cancel" at bounding box center [778, 51] width 61 height 22
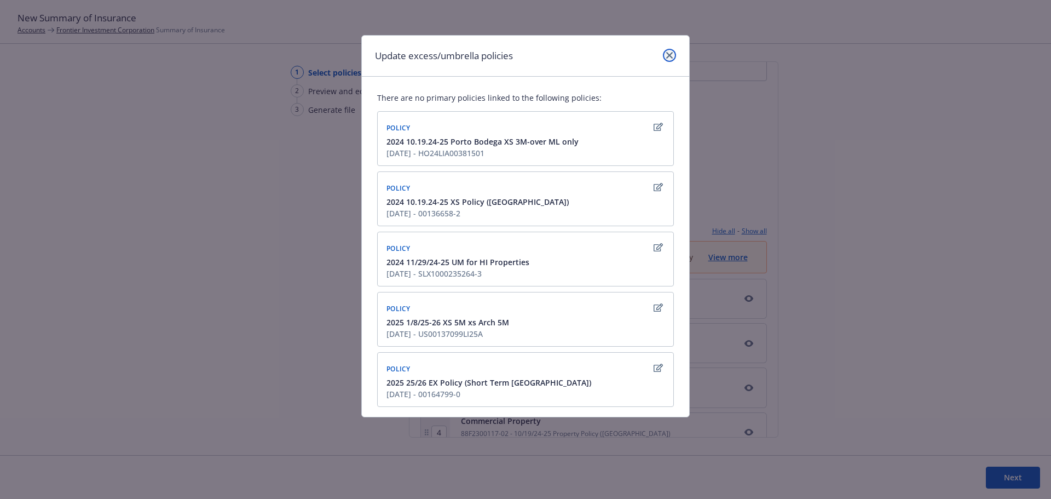
click at [671, 55] on icon "close" at bounding box center [669, 55] width 7 height 7
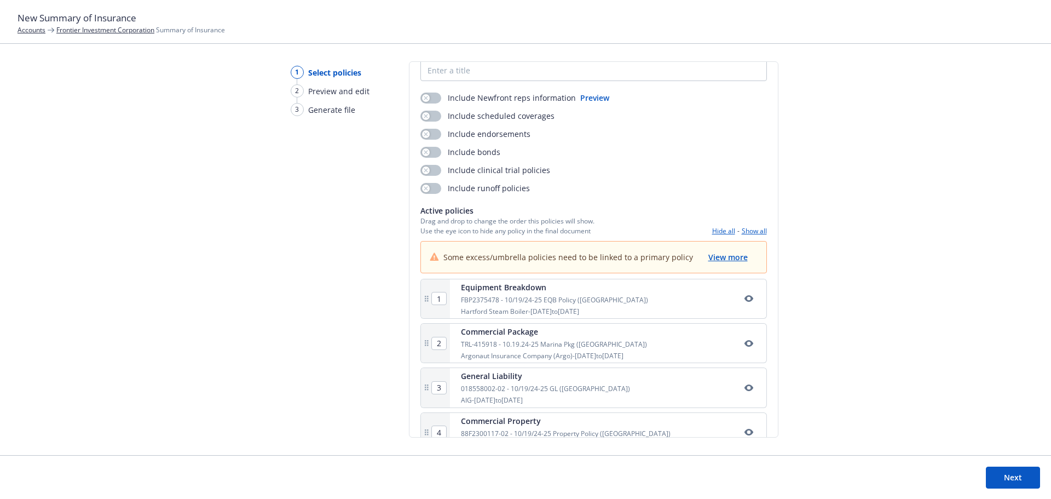
click at [164, 135] on div "1 Select policies 2 Preview and edit 3 Generate file Select policies SOI title*…" at bounding box center [525, 257] width 1051 height 393
click at [74, 31] on link "Frontier Investment Corporation" at bounding box center [105, 29] width 98 height 9
click at [1000, 467] on button "Next" at bounding box center [1013, 477] width 54 height 22
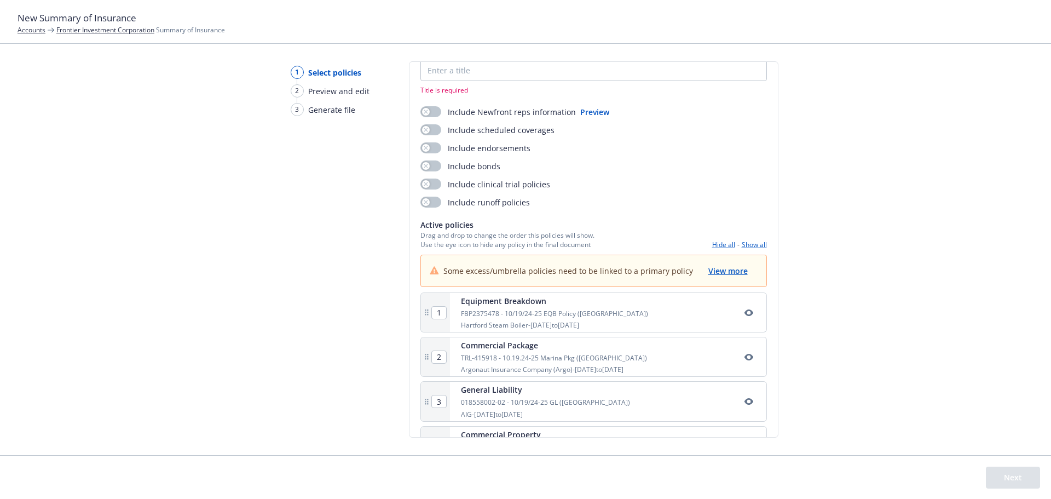
scroll to position [0, 0]
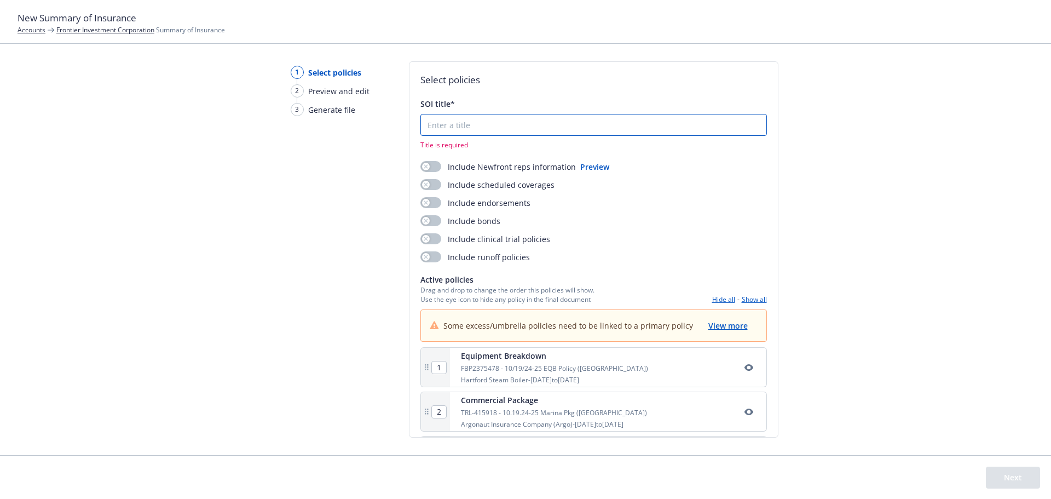
click at [509, 127] on input "SOI title*" at bounding box center [593, 124] width 345 height 21
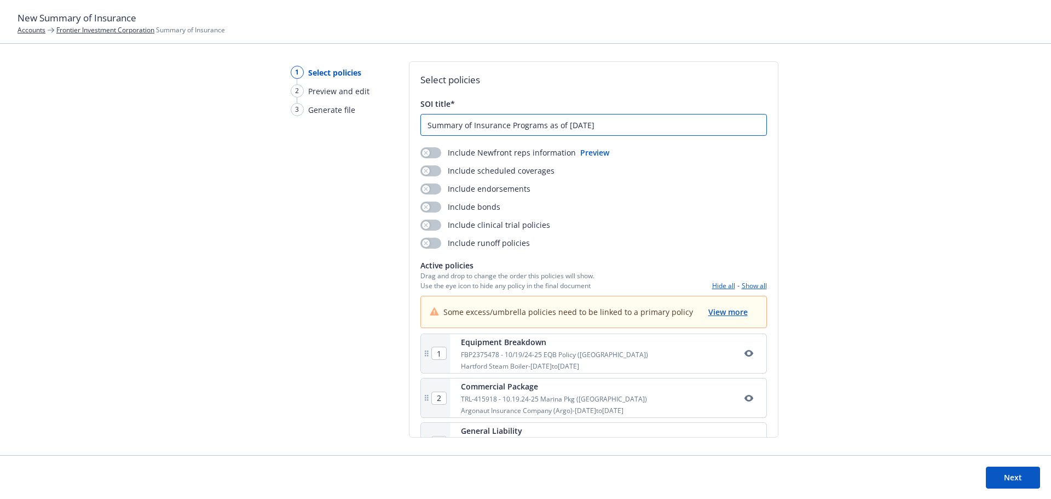
type input "Summary of Insurance Programs as of [DATE]"
click at [1004, 484] on button "Next" at bounding box center [1013, 477] width 54 height 22
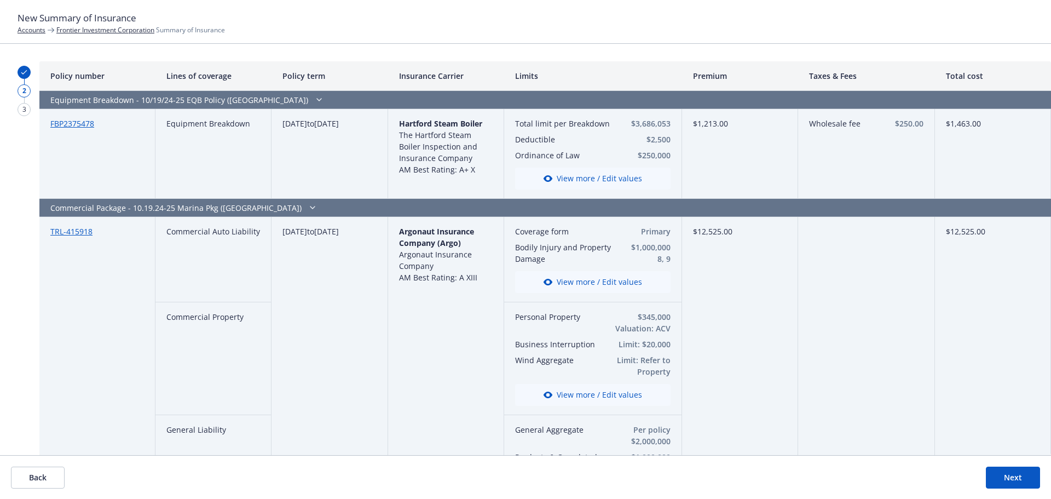
click at [312, 97] on icon "button" at bounding box center [318, 99] width 13 height 9
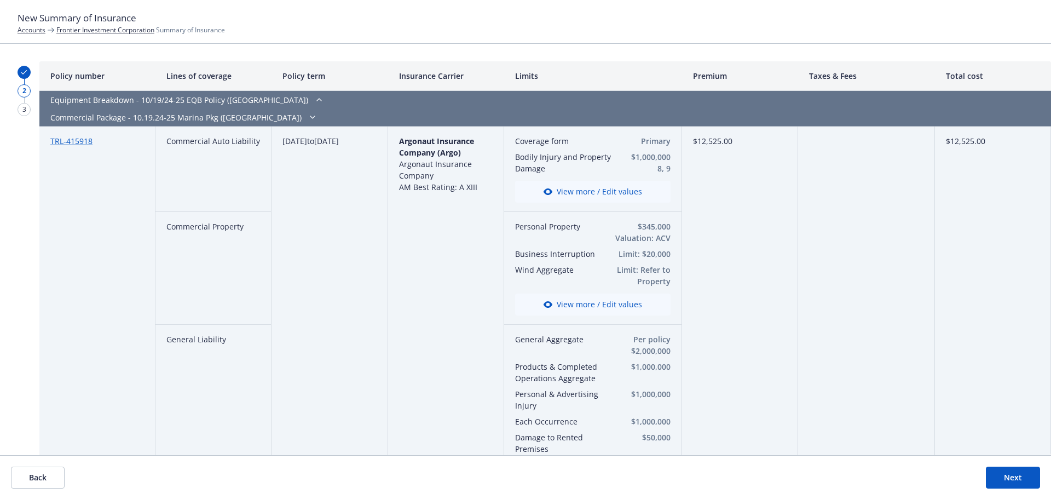
click at [312, 97] on icon "button" at bounding box center [318, 99] width 13 height 9
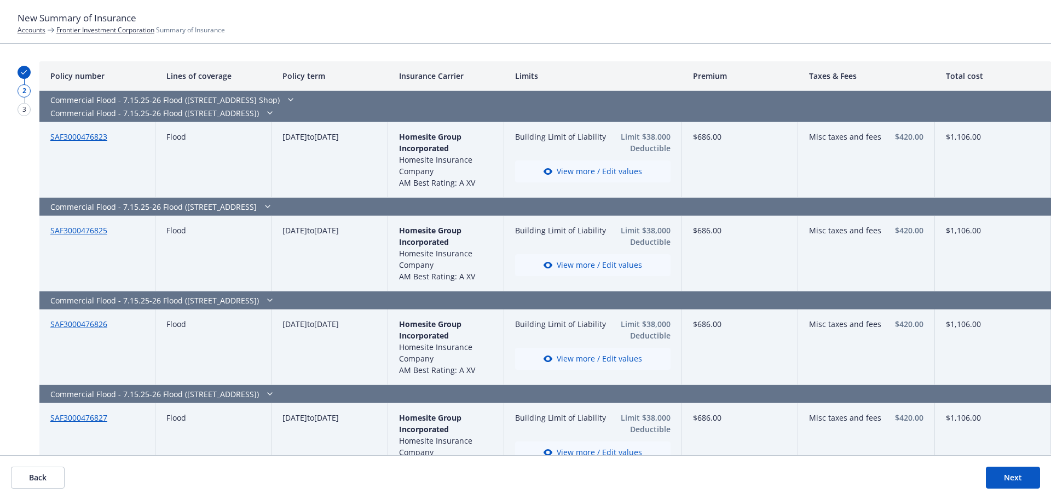
scroll to position [6760, 0]
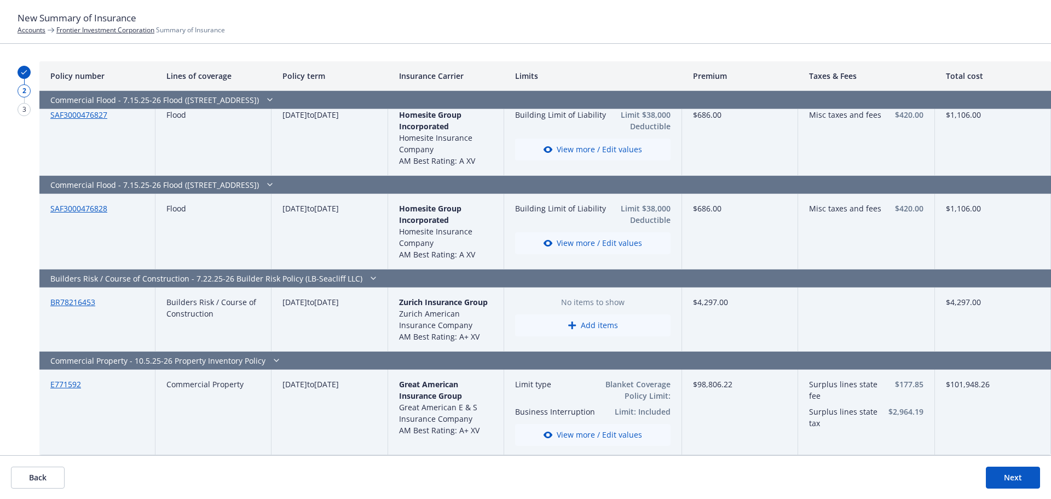
click at [981, 482] on footer "Back Next" at bounding box center [525, 477] width 1051 height 44
click at [994, 478] on button "Next" at bounding box center [1013, 477] width 54 height 22
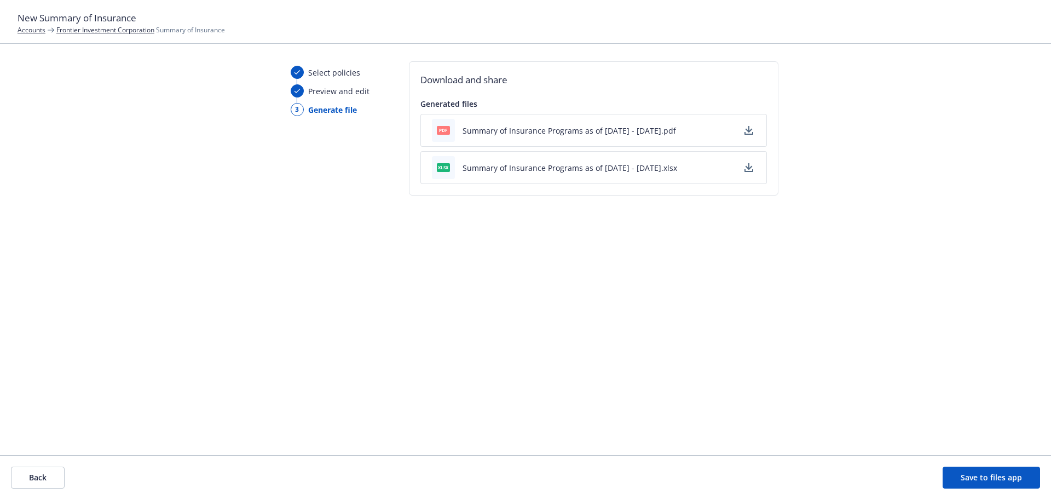
click at [745, 167] on icon "button" at bounding box center [748, 166] width 7 height 7
click at [751, 131] on icon "button" at bounding box center [748, 130] width 9 height 9
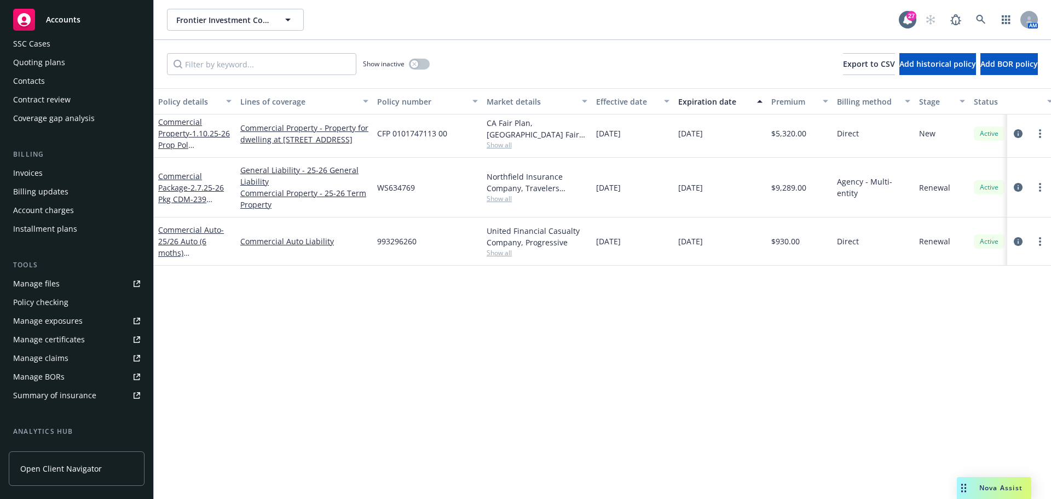
scroll to position [274, 0]
